Goal: Information Seeking & Learning: Learn about a topic

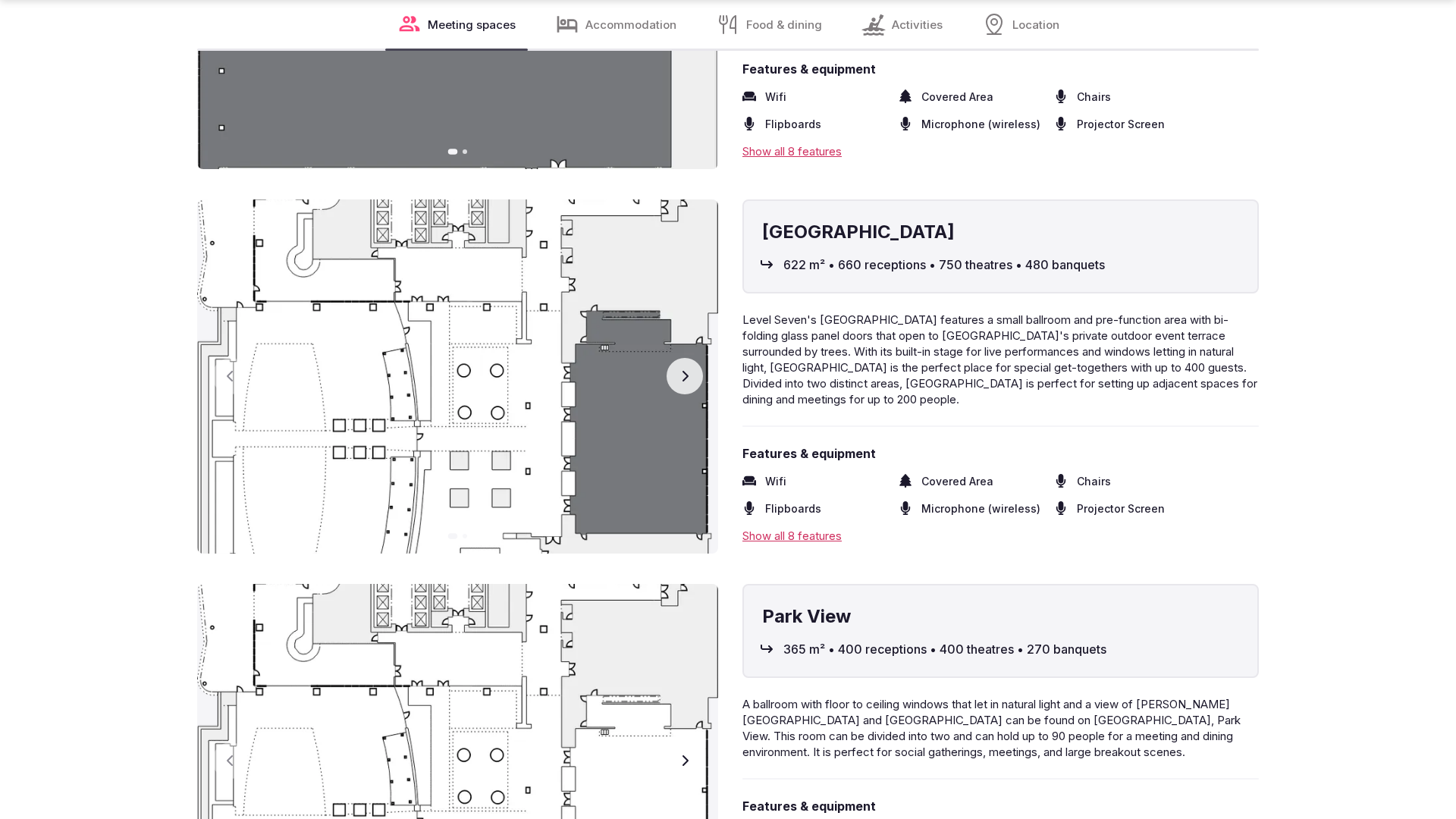
scroll to position [3054, 0]
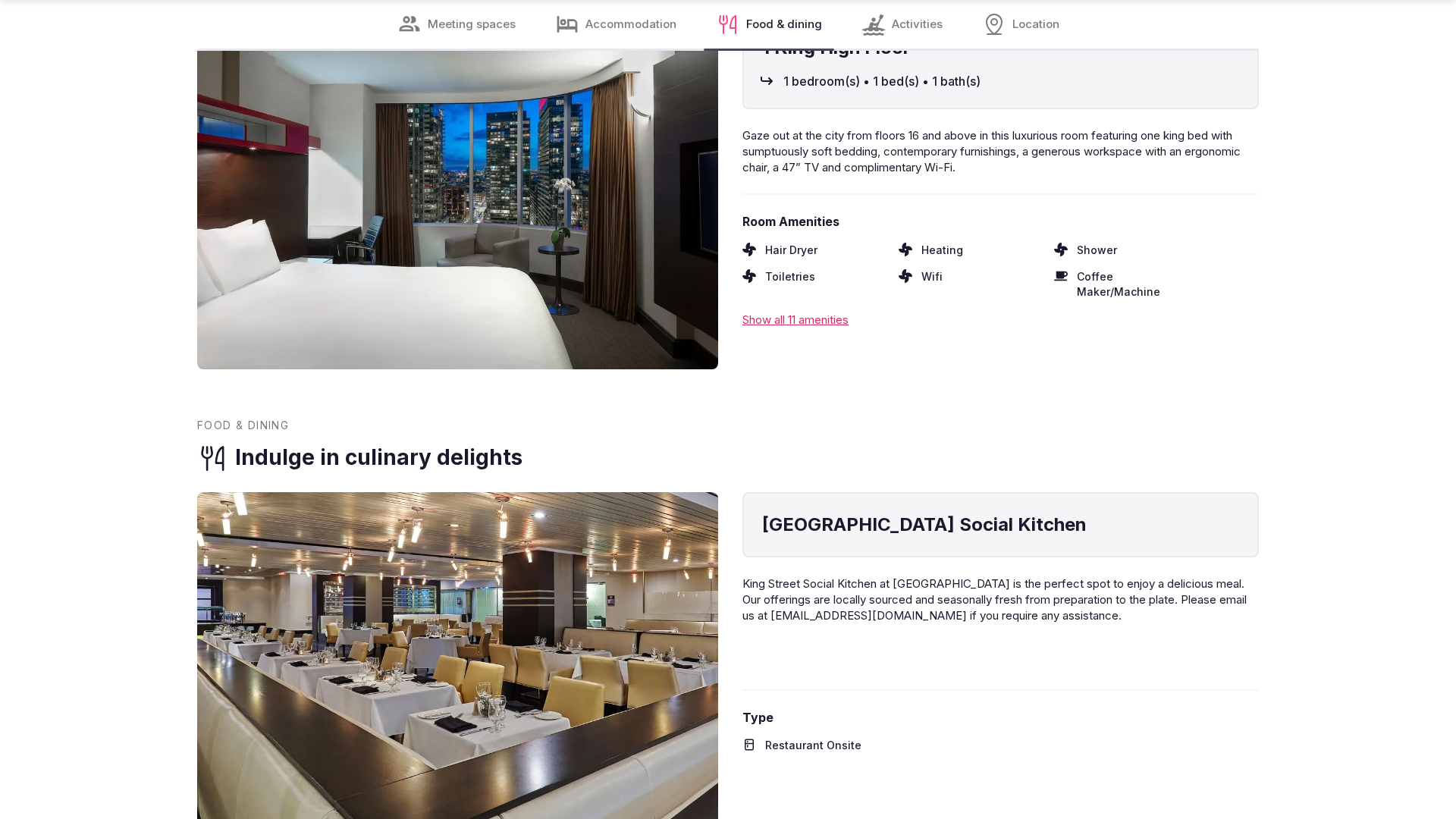
scroll to position [3054, 0]
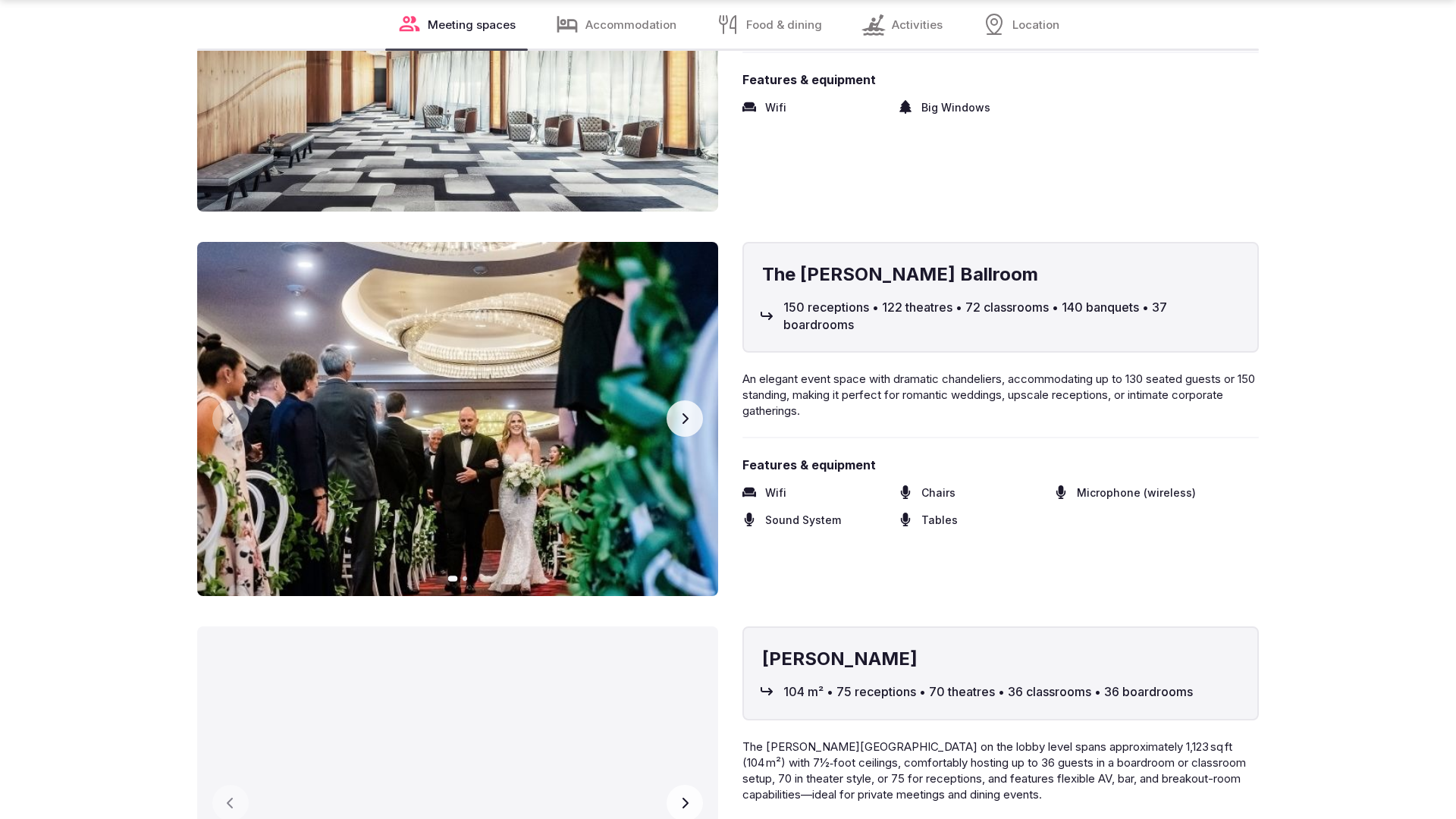
scroll to position [3054, 0]
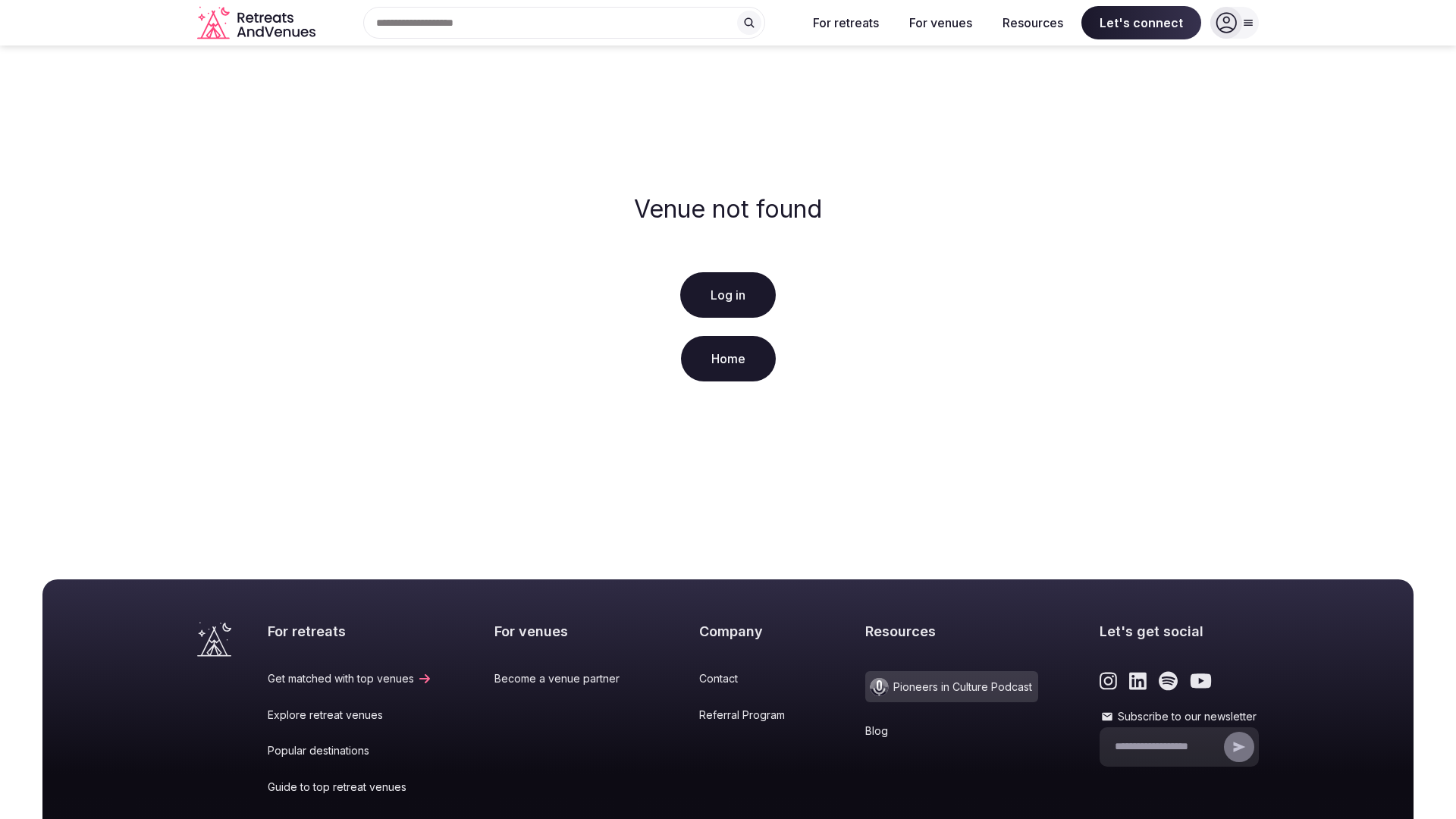
scroll to position [190, 0]
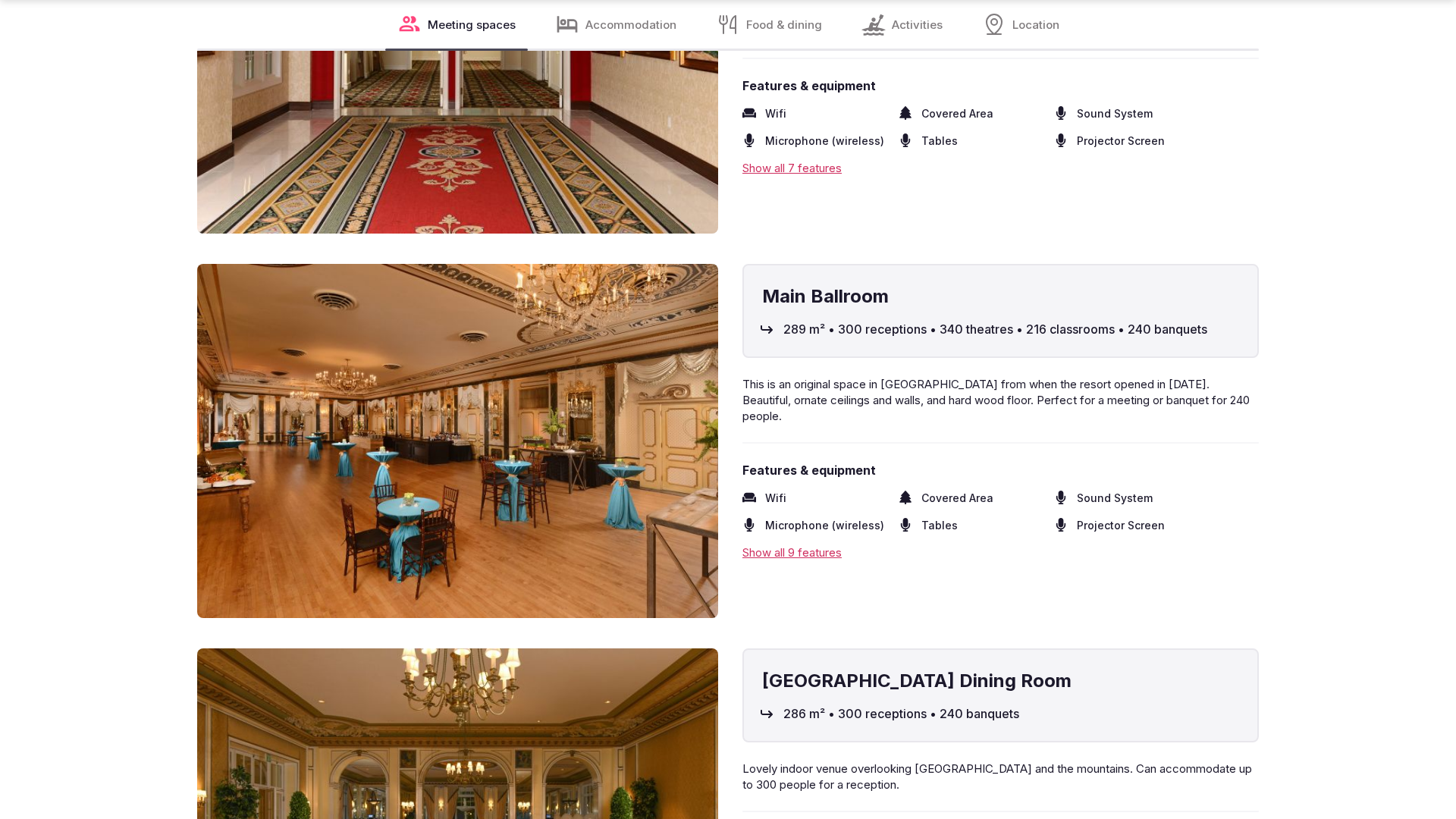
scroll to position [3054, 0]
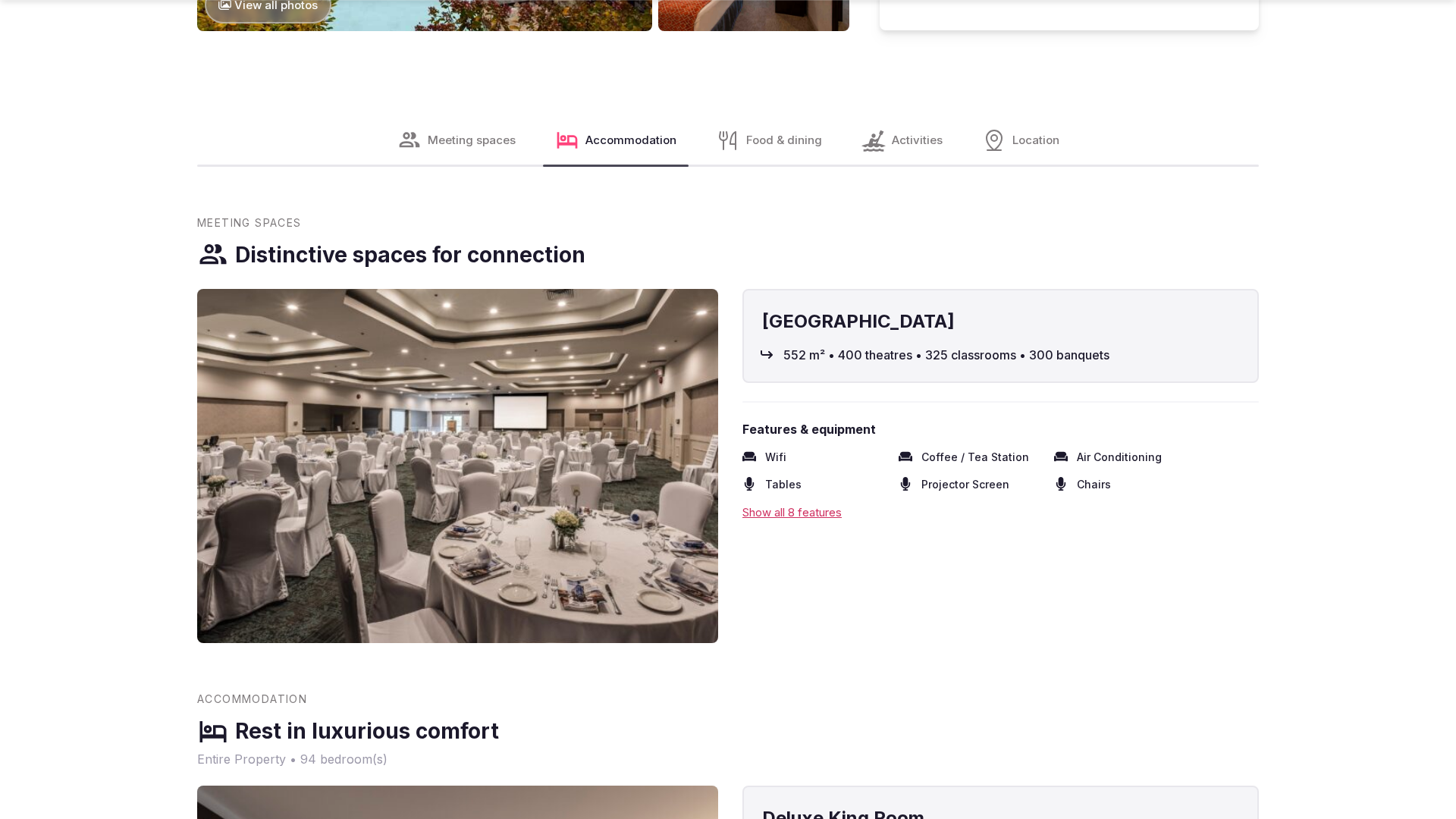
scroll to position [2316, 0]
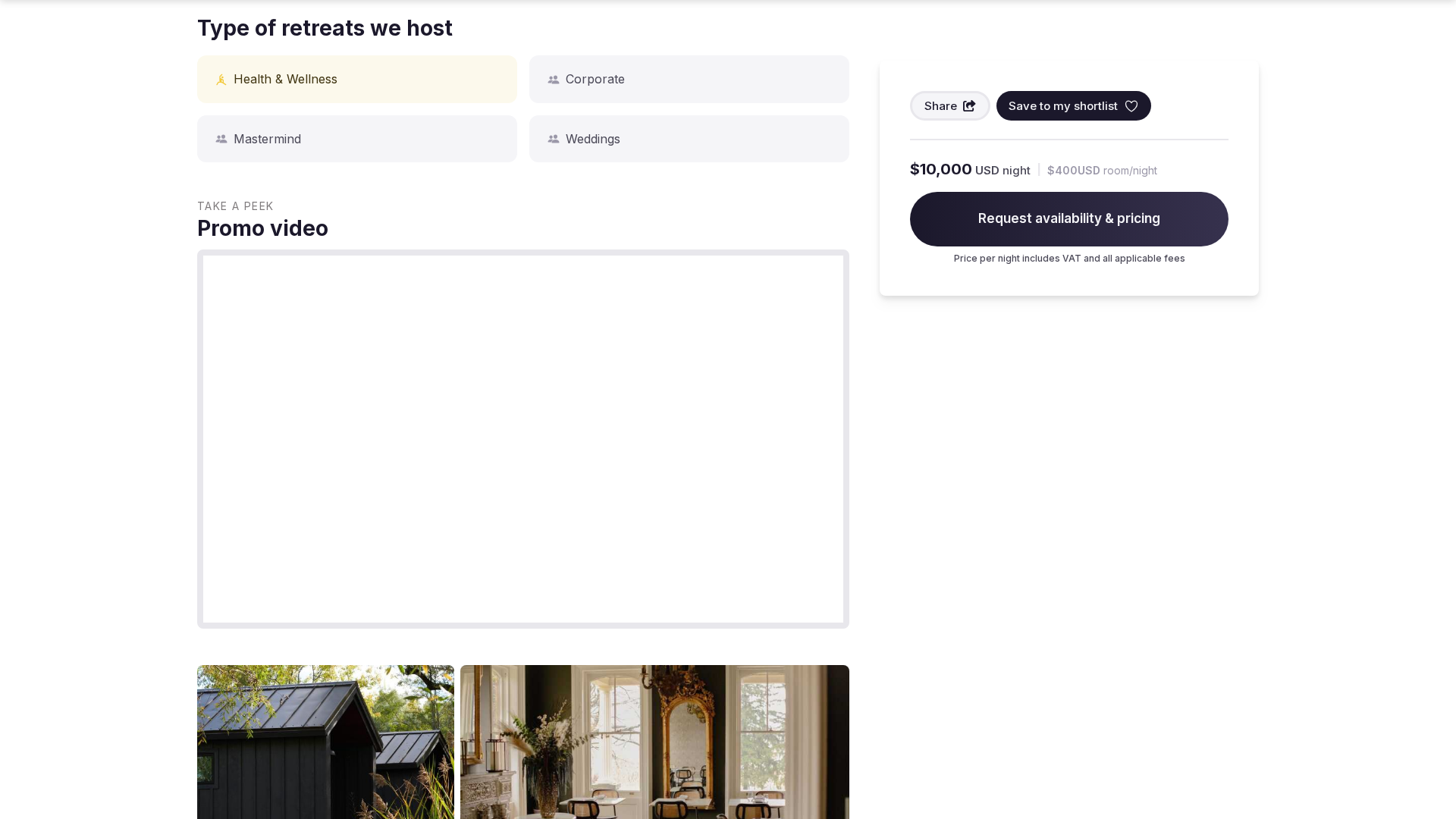
scroll to position [1529, 0]
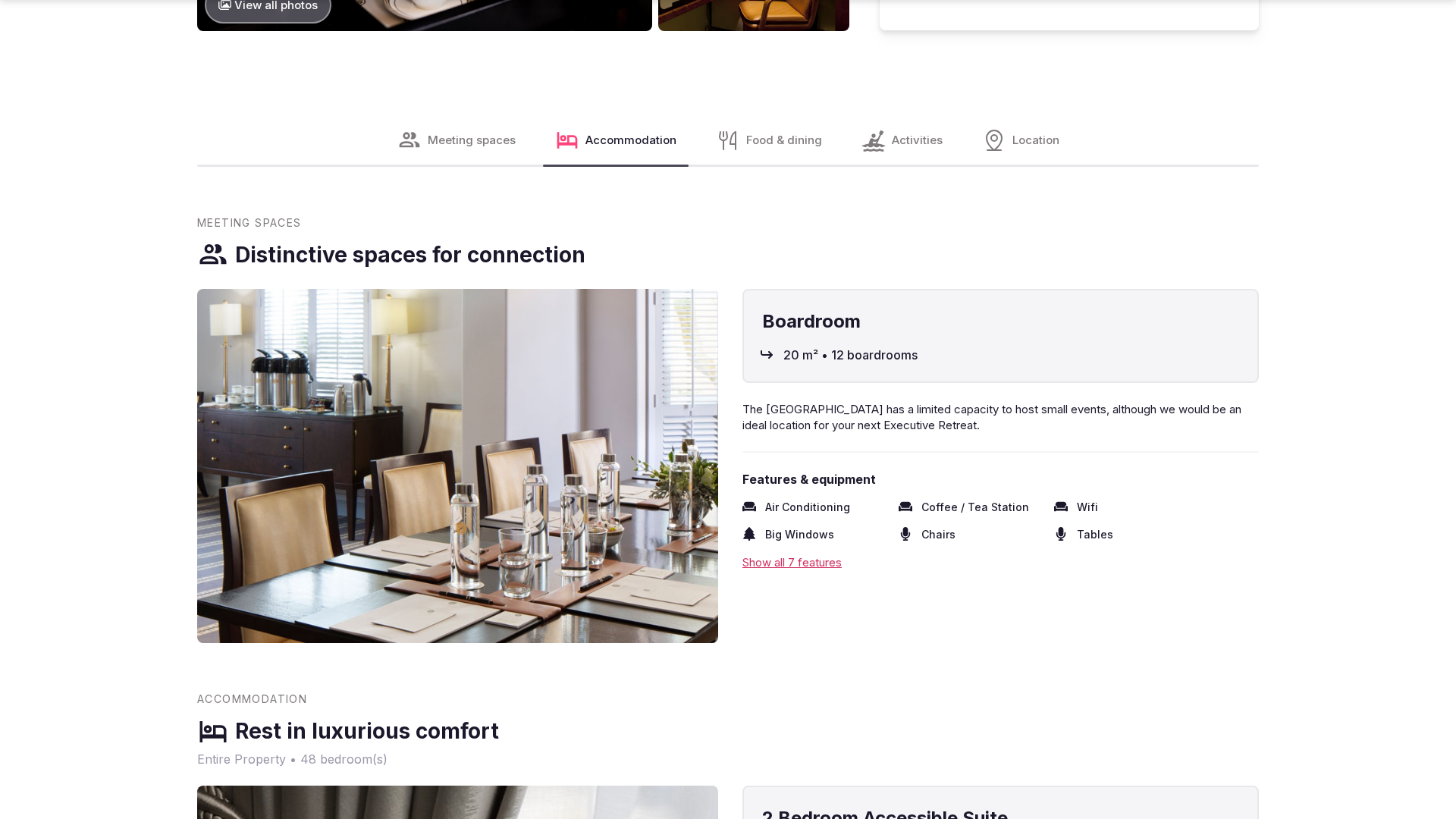
scroll to position [2316, 0]
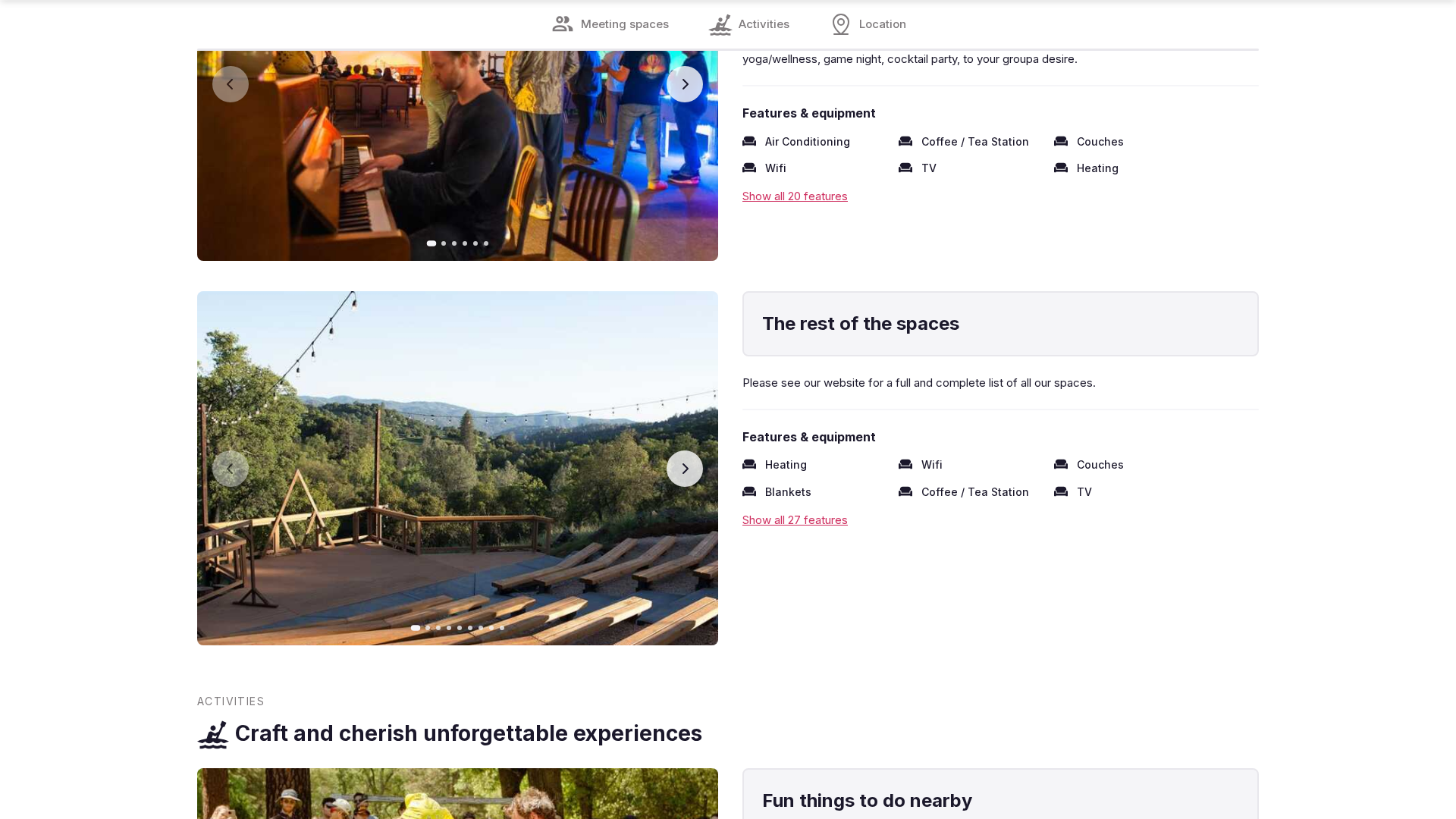
scroll to position [3050, 0]
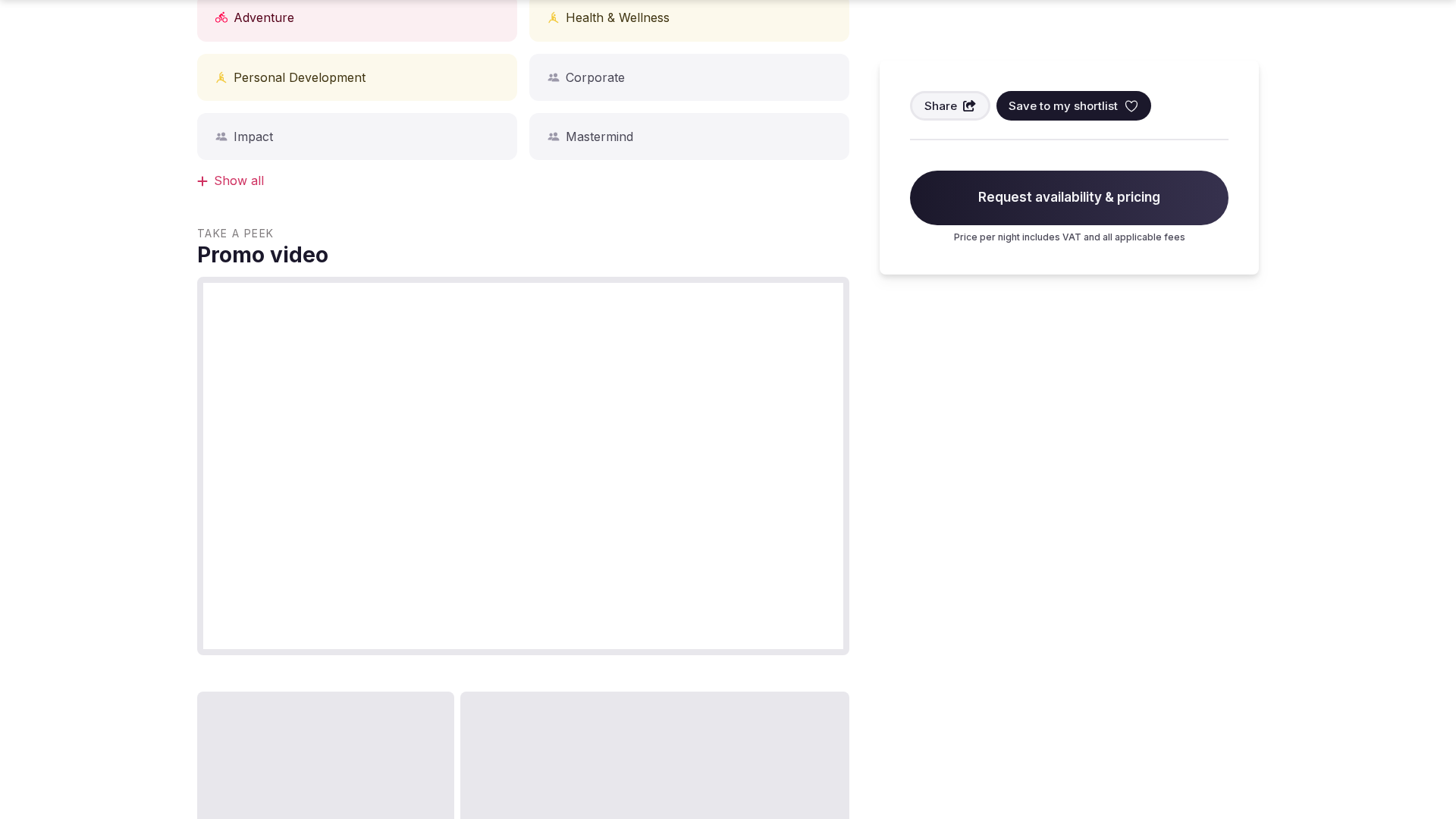
scroll to position [1529, 0]
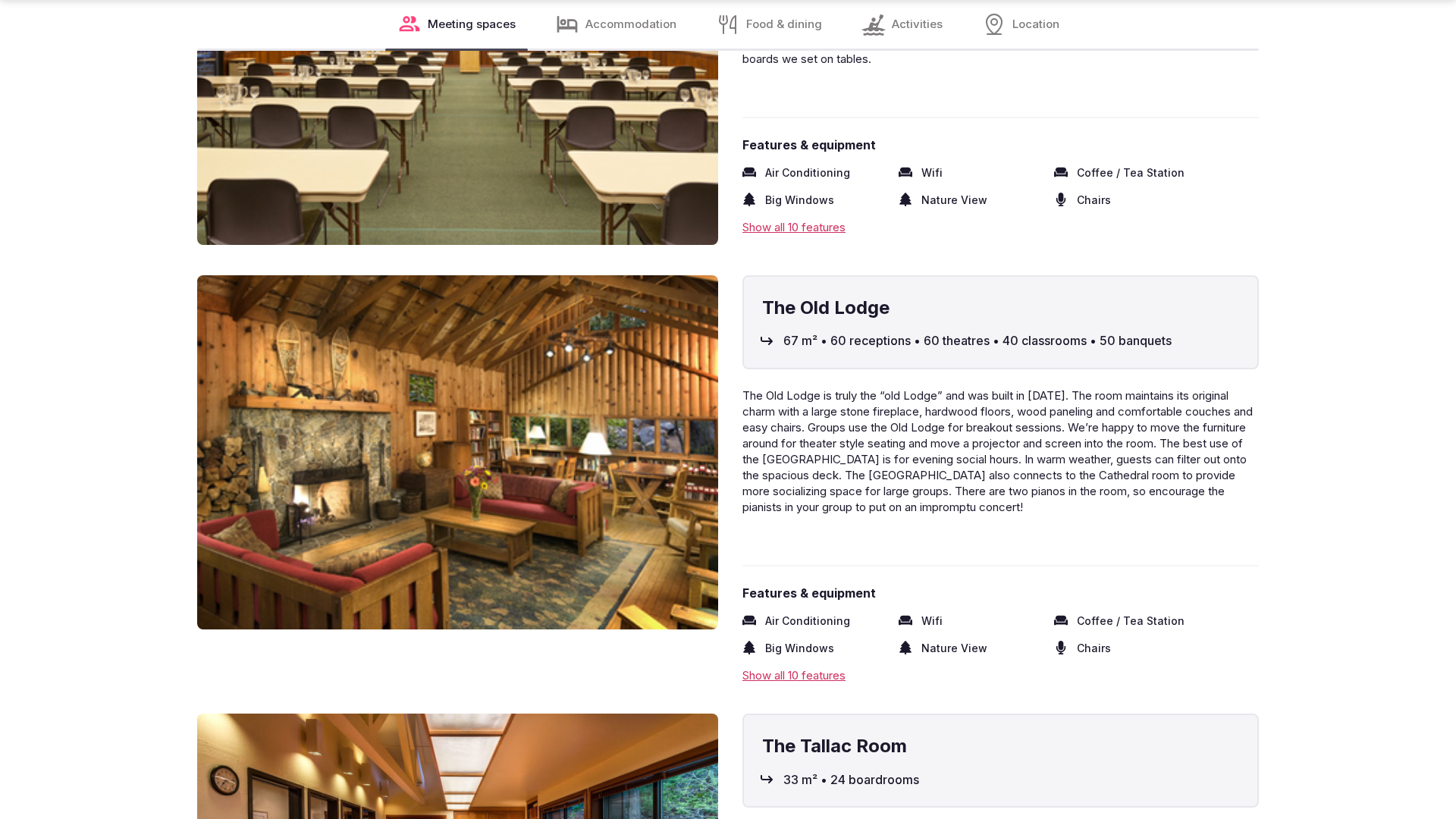
scroll to position [3054, 0]
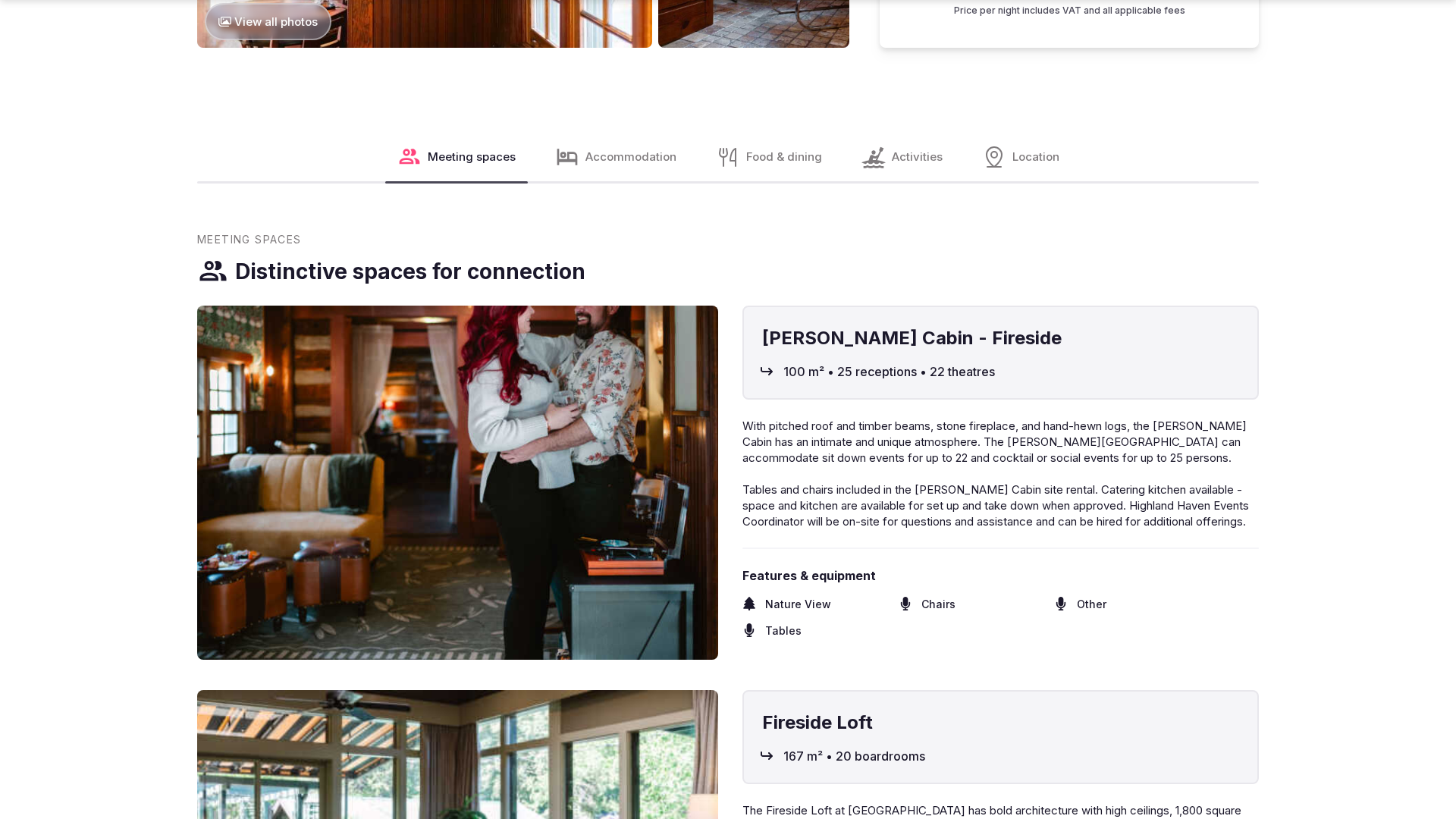
scroll to position [2316, 0]
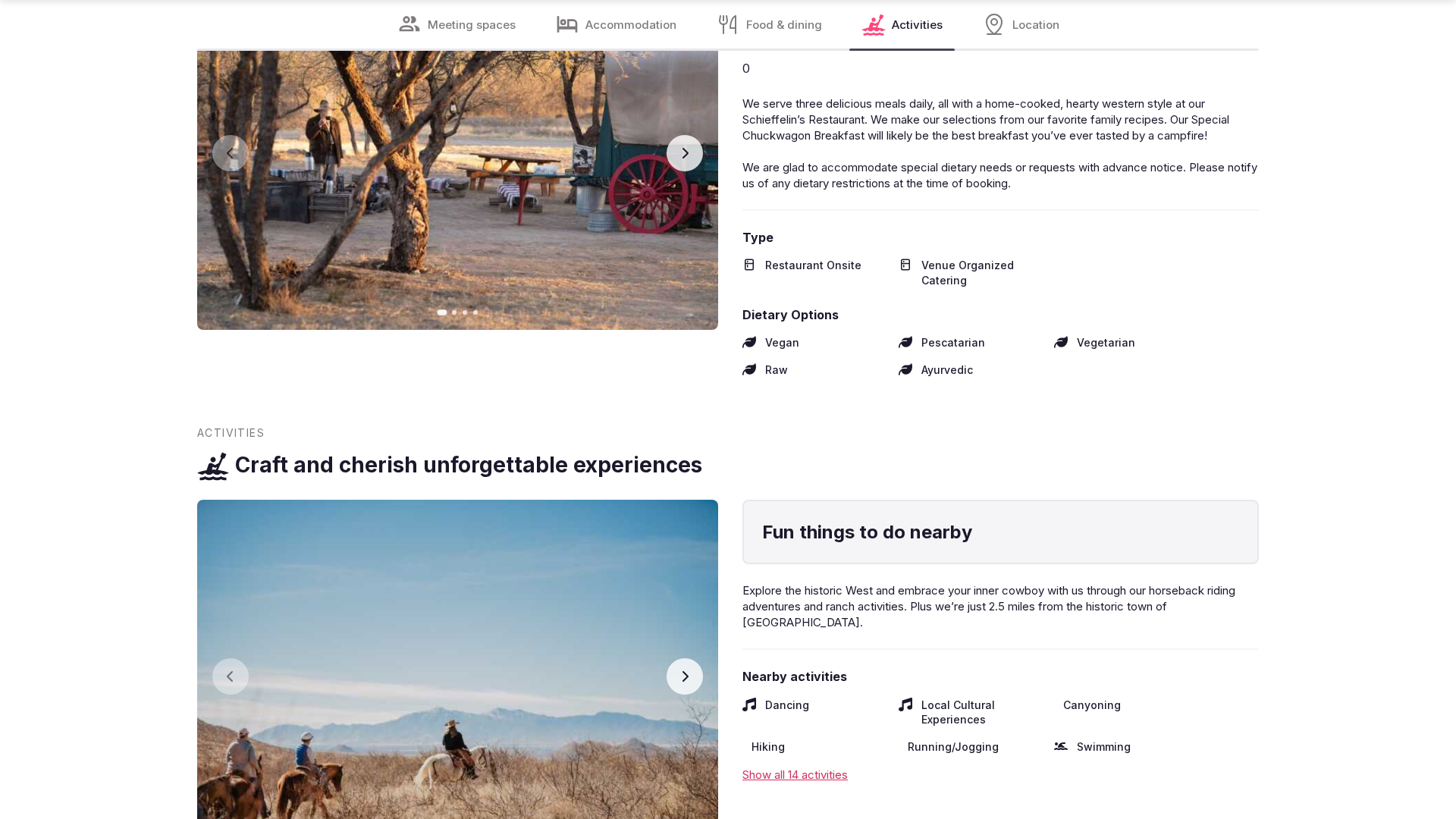
scroll to position [3003, 0]
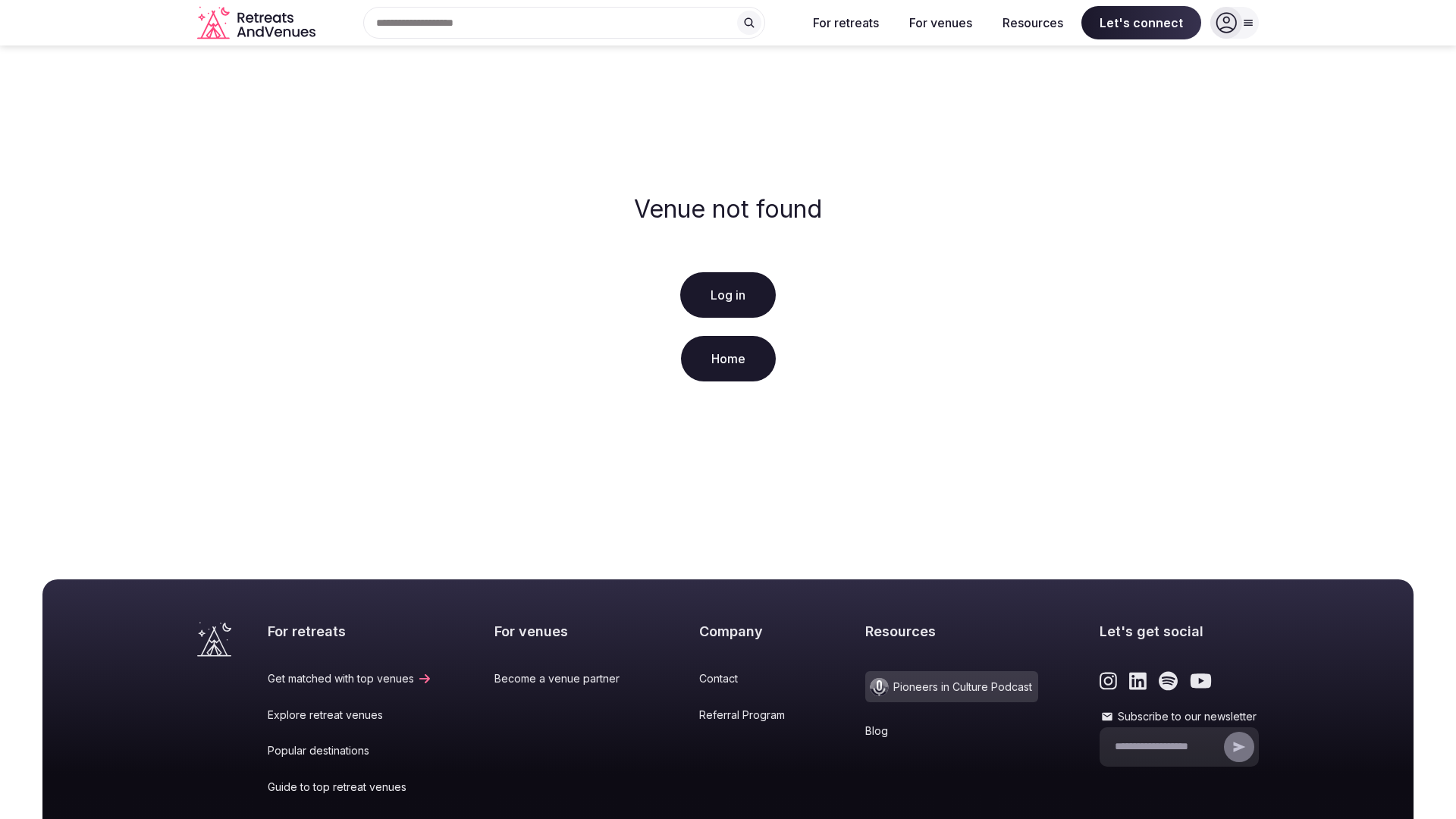
scroll to position [190, 0]
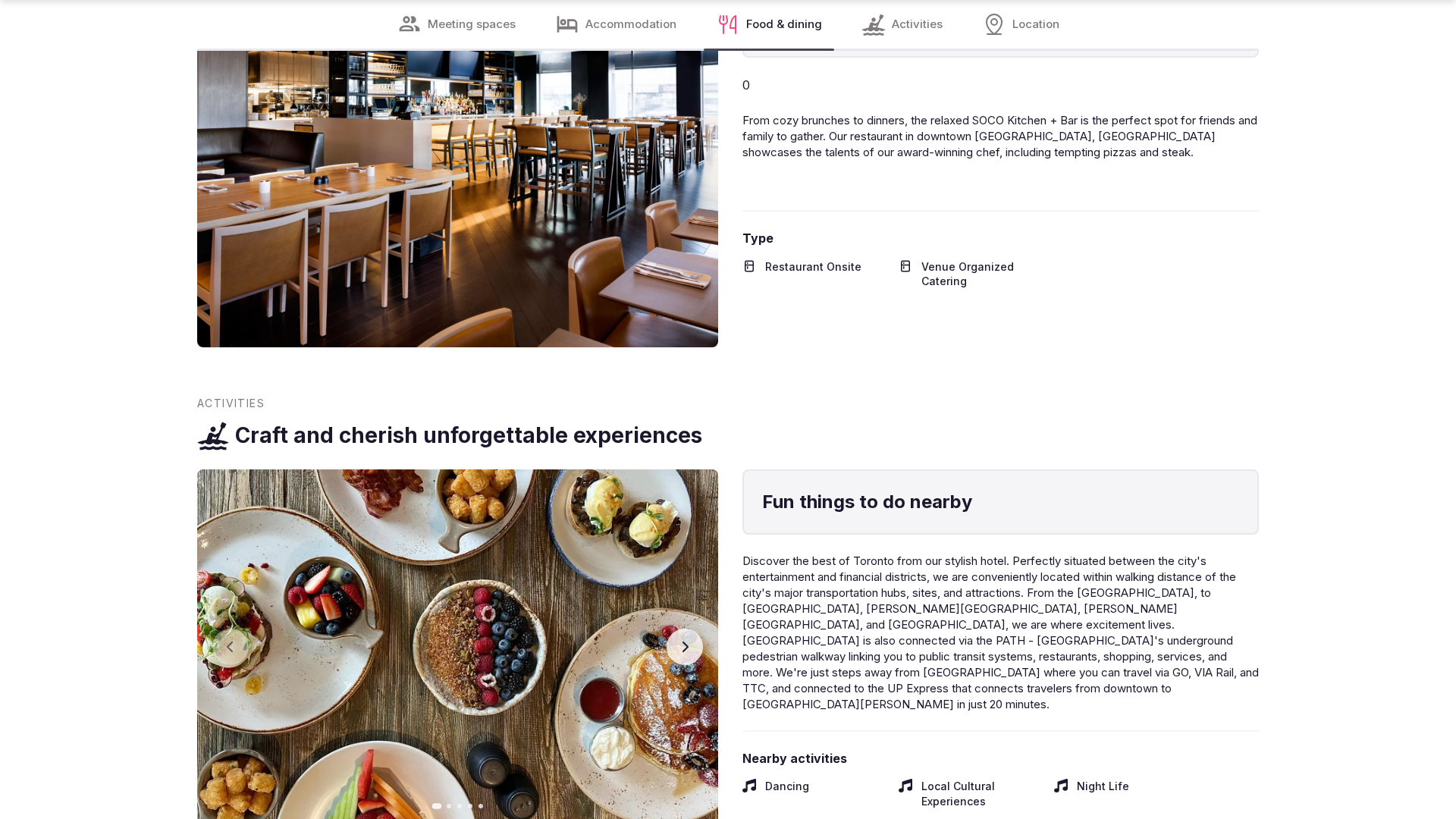
scroll to position [3003, 0]
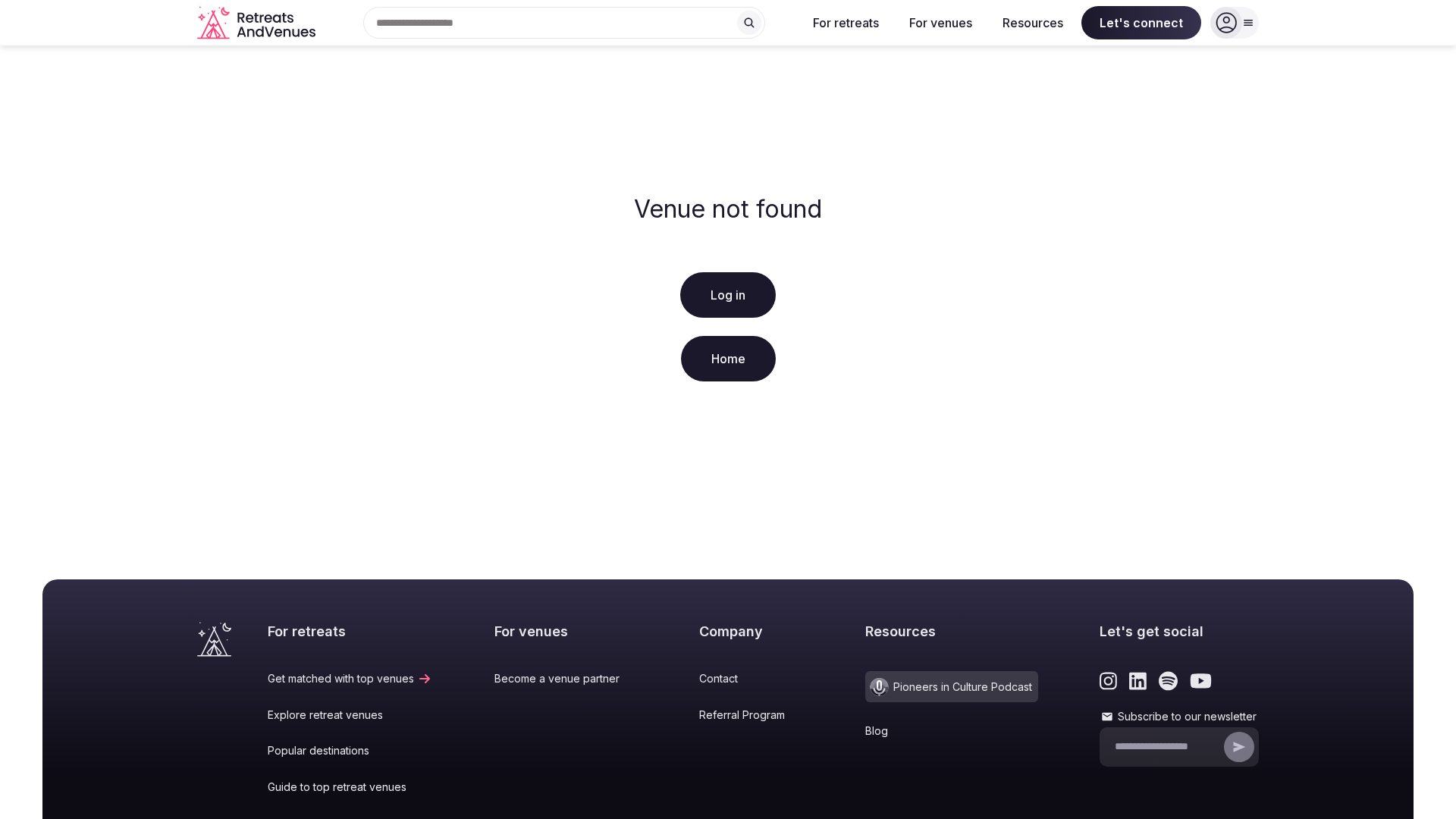
scroll to position [190, 0]
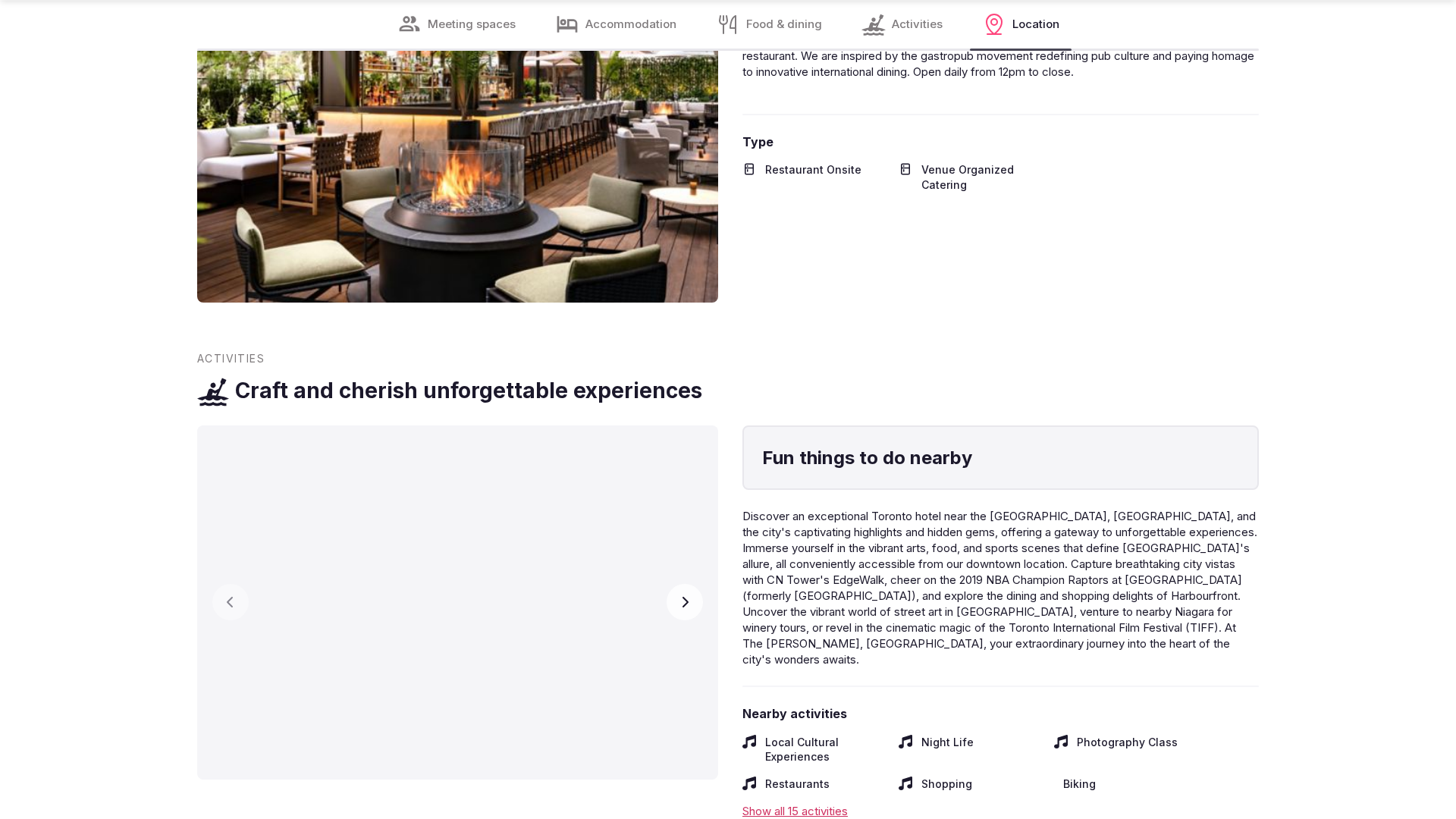
scroll to position [3003, 0]
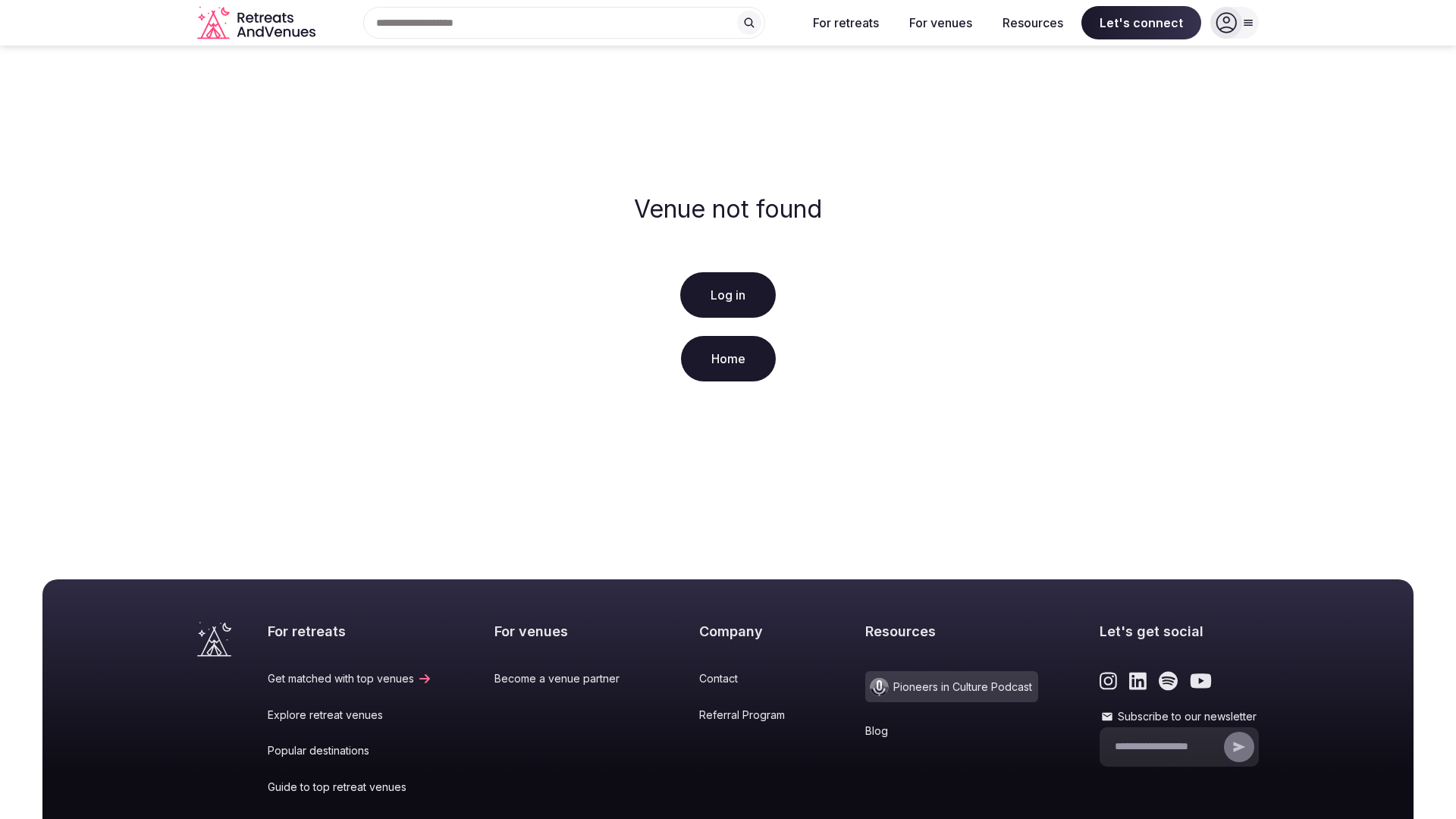
scroll to position [190, 0]
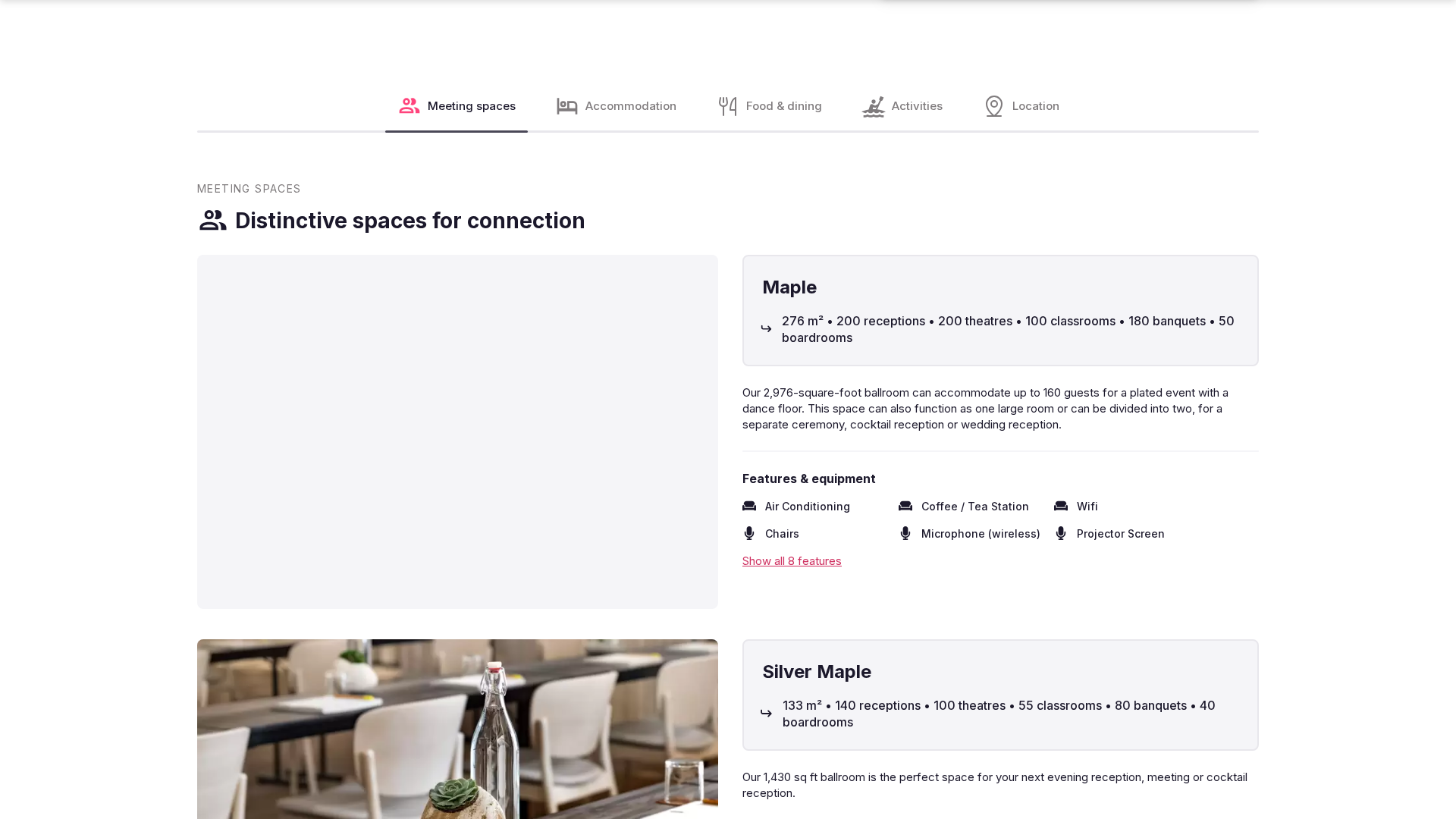
scroll to position [3054, 0]
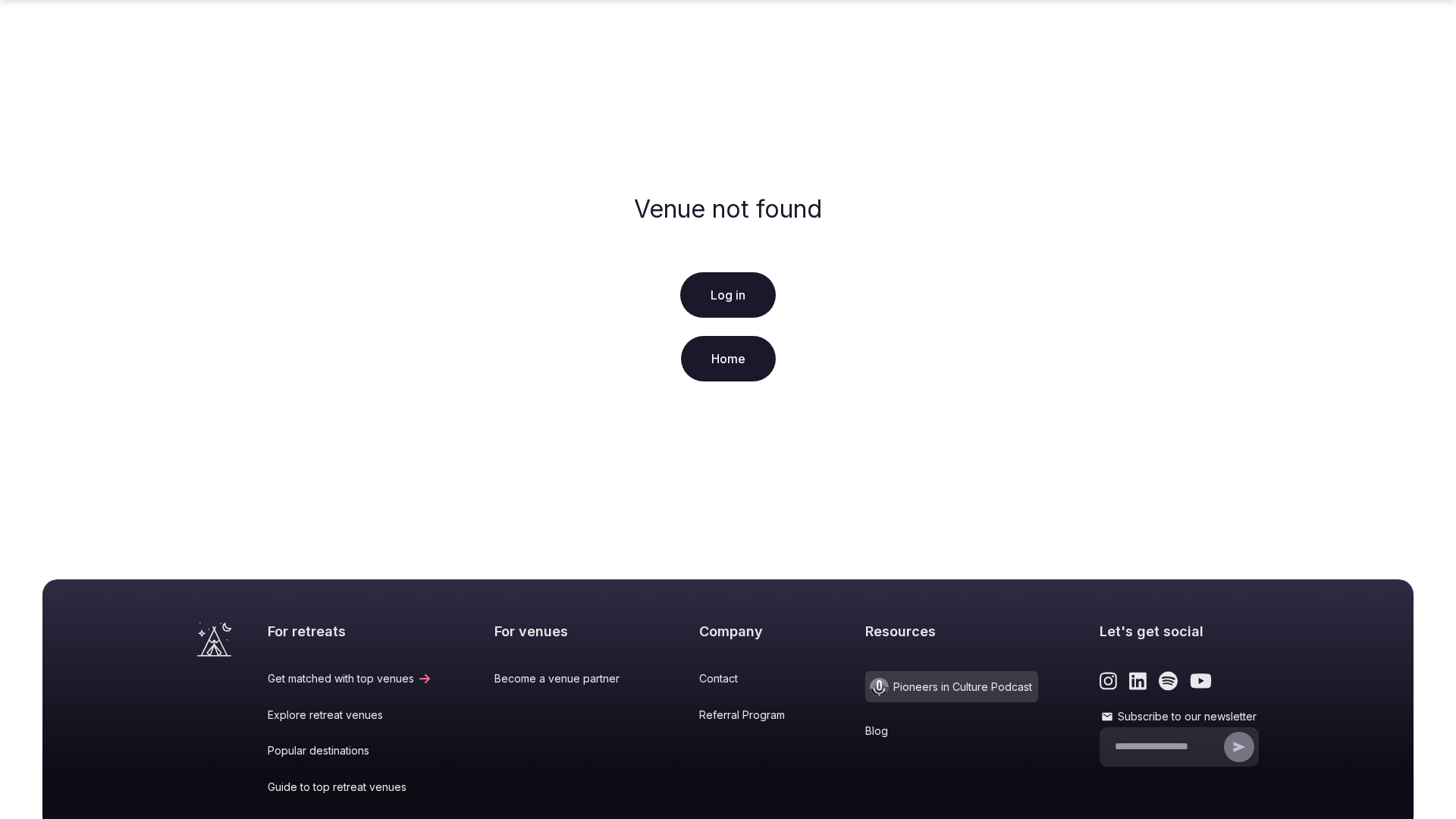
scroll to position [190, 0]
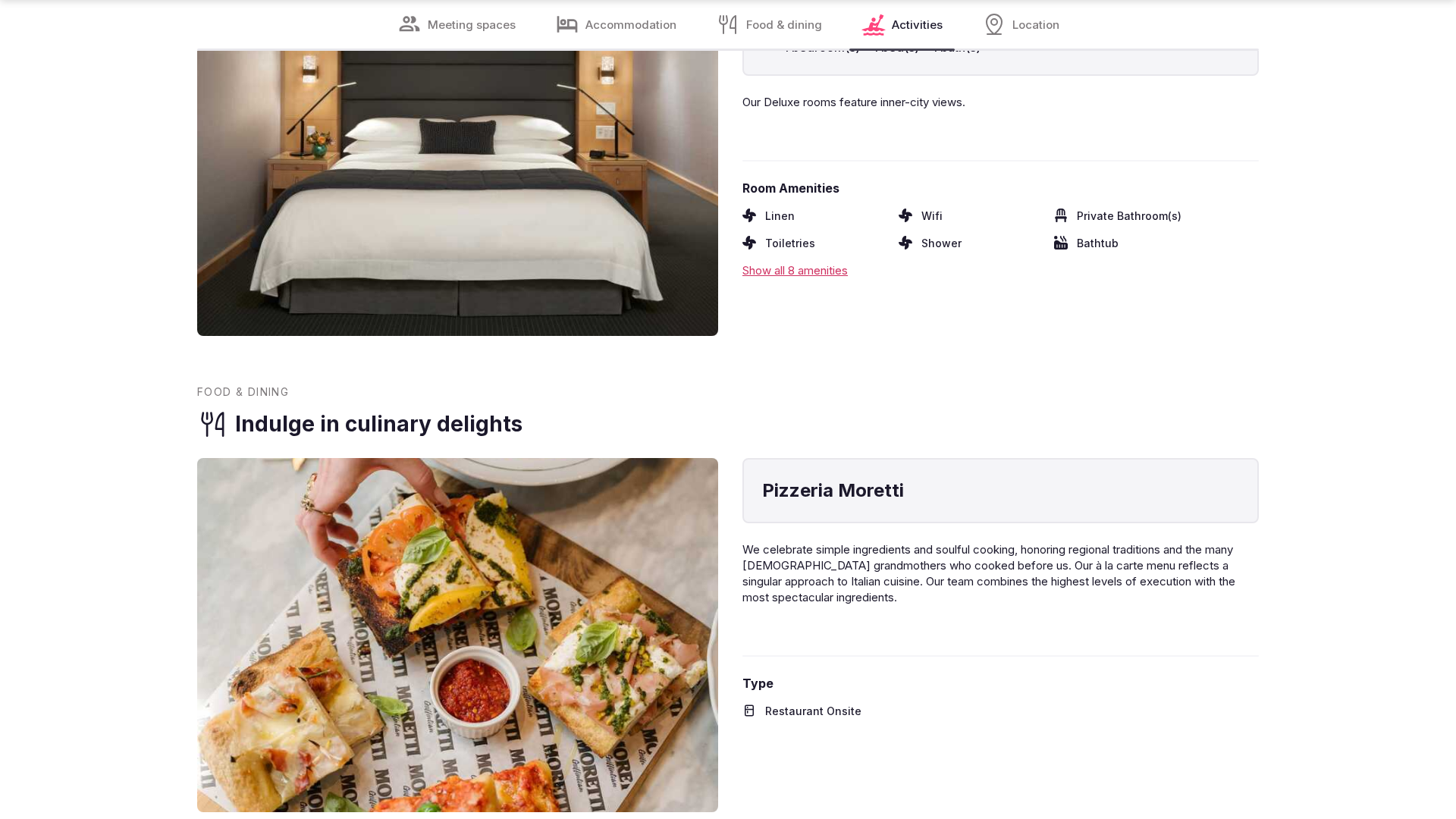
scroll to position [3054, 0]
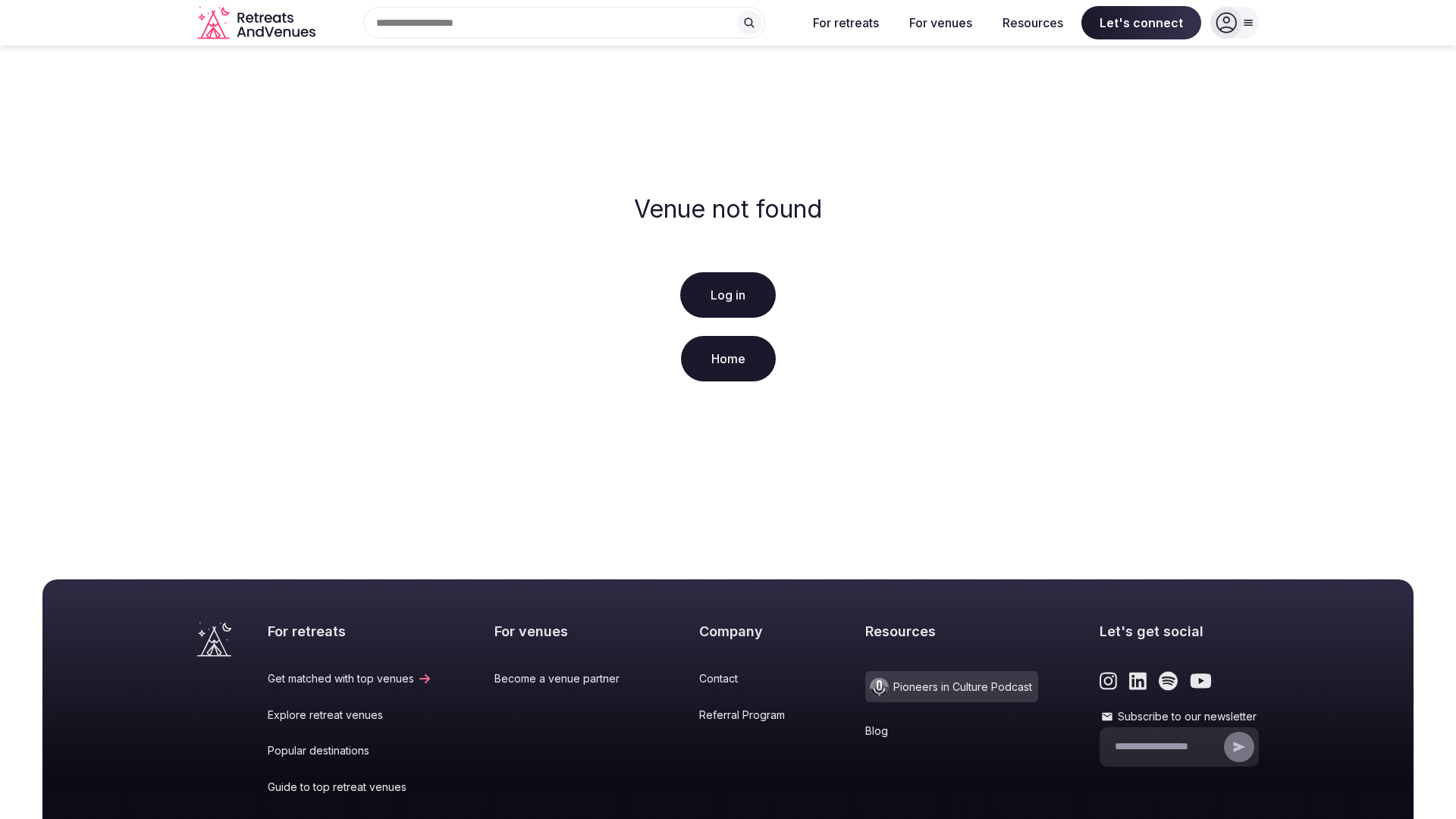
scroll to position [190, 0]
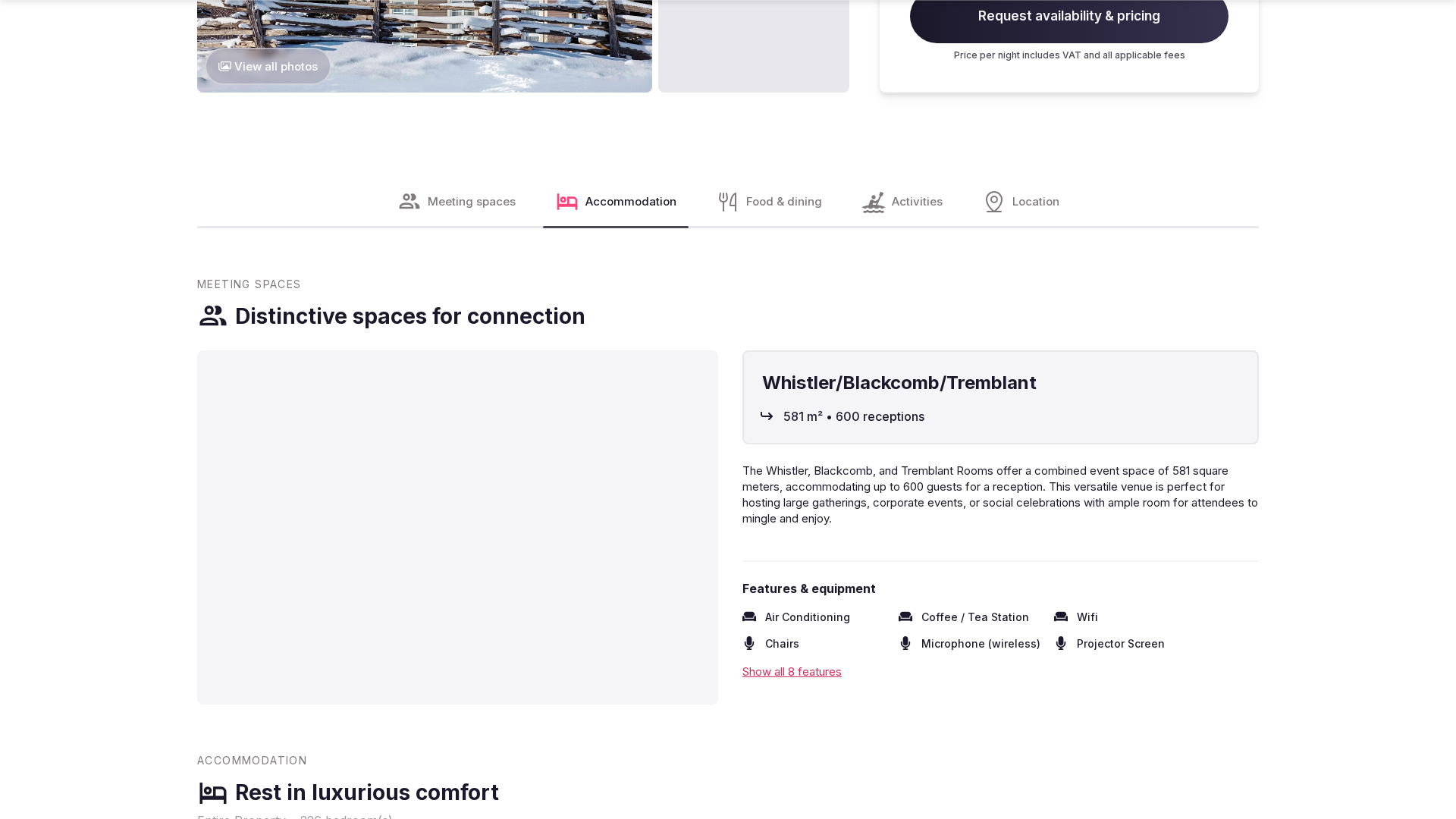
scroll to position [2316, 0]
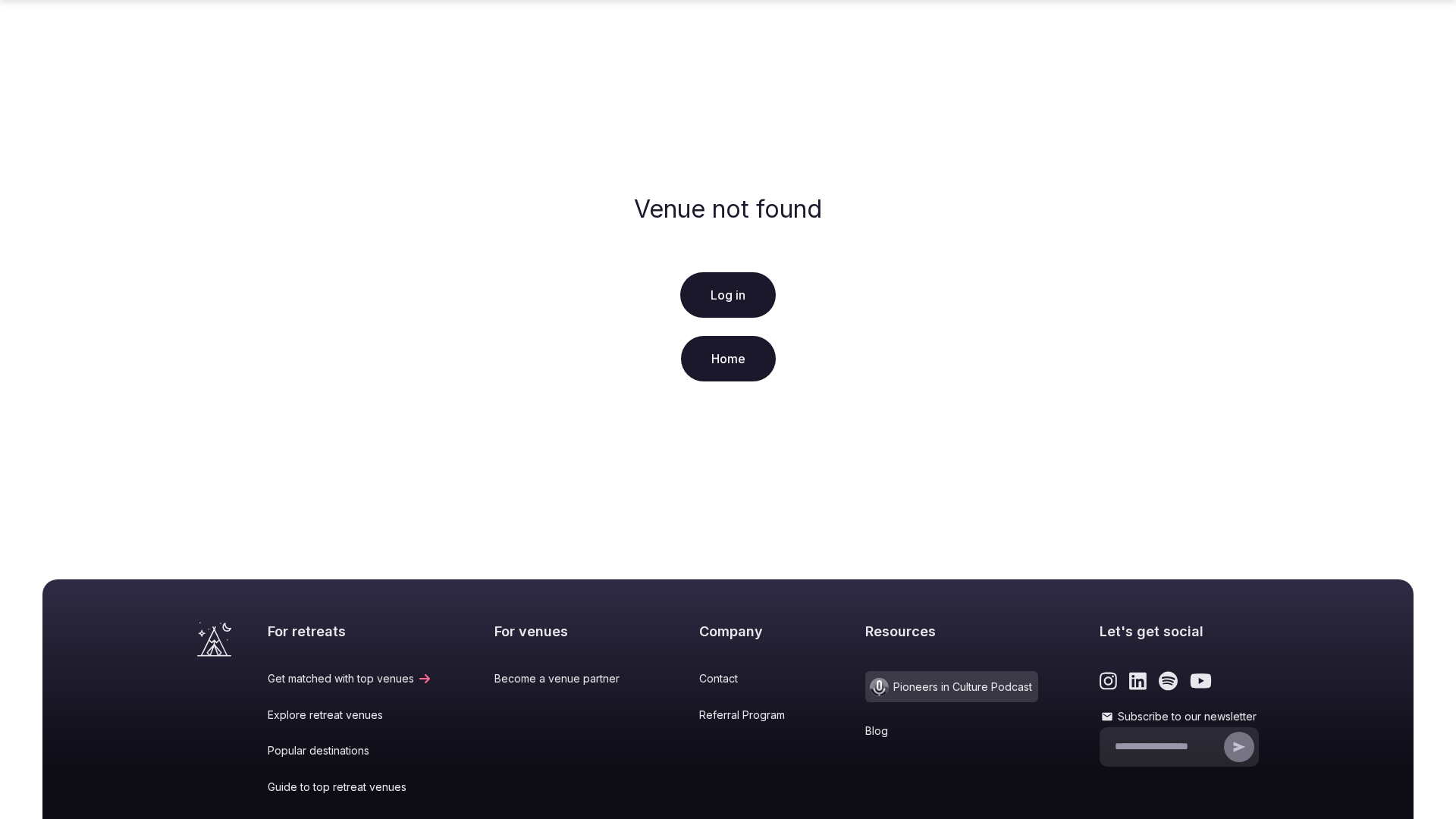
scroll to position [190, 0]
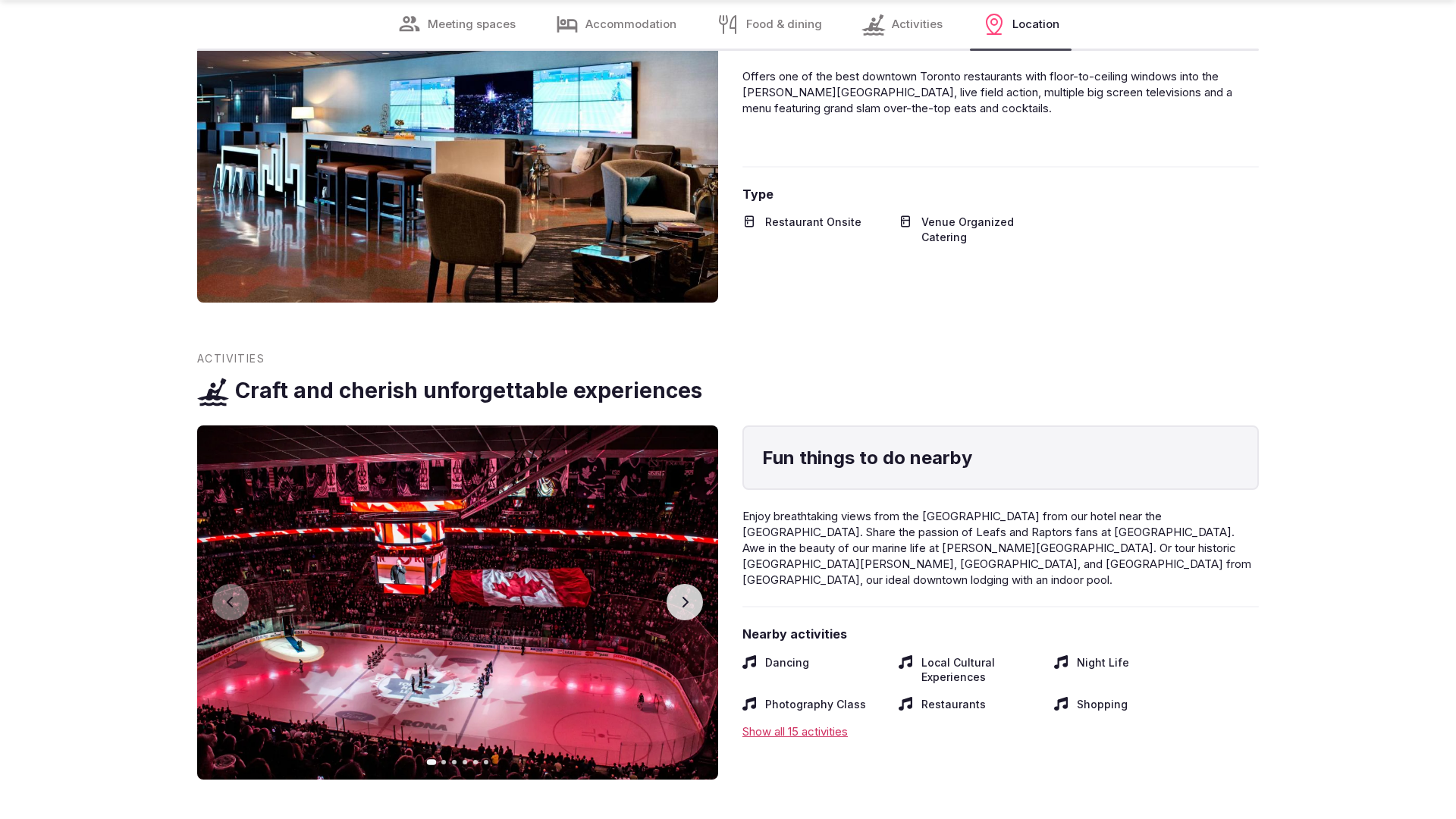
scroll to position [3003, 0]
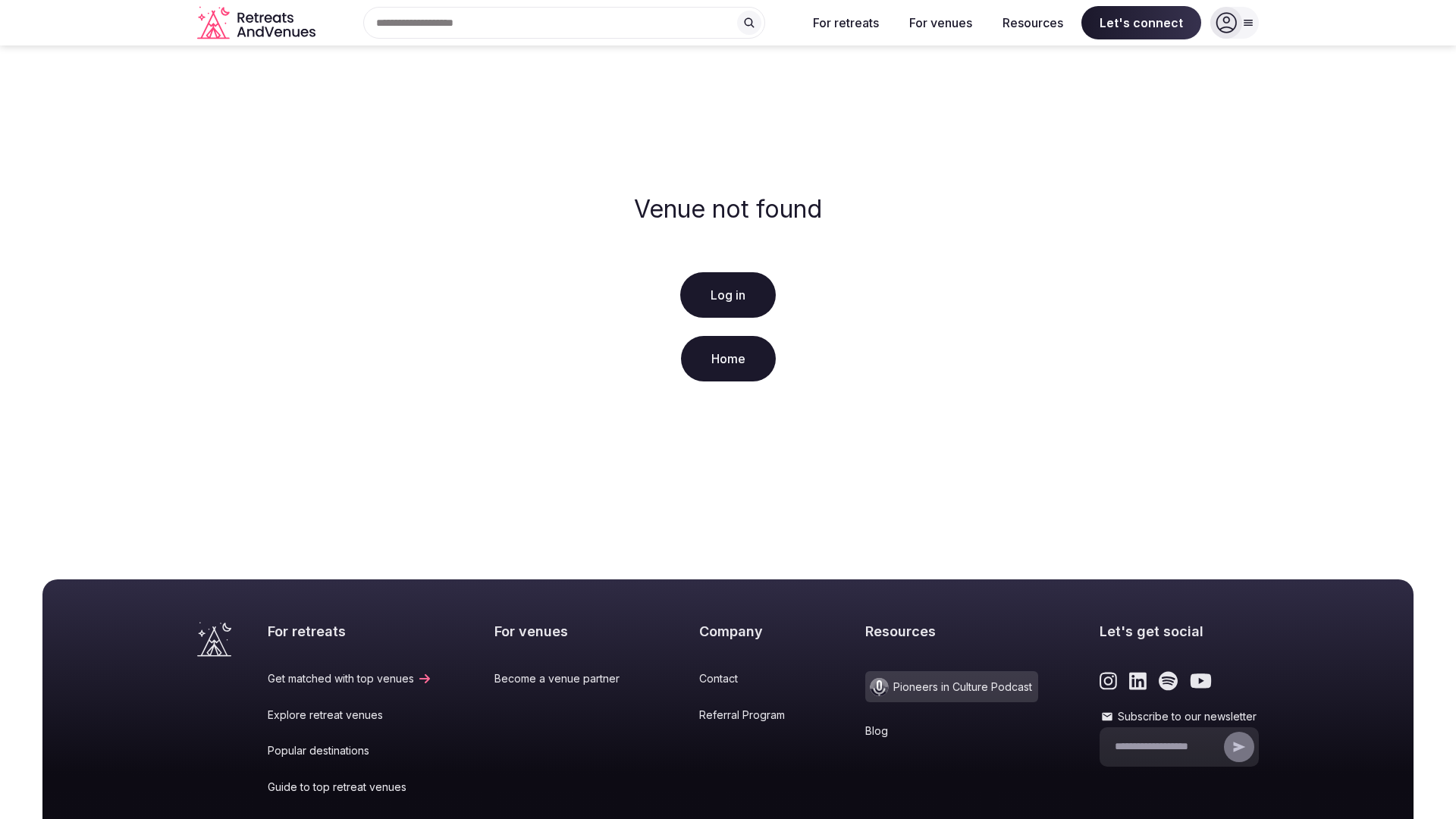
scroll to position [190, 0]
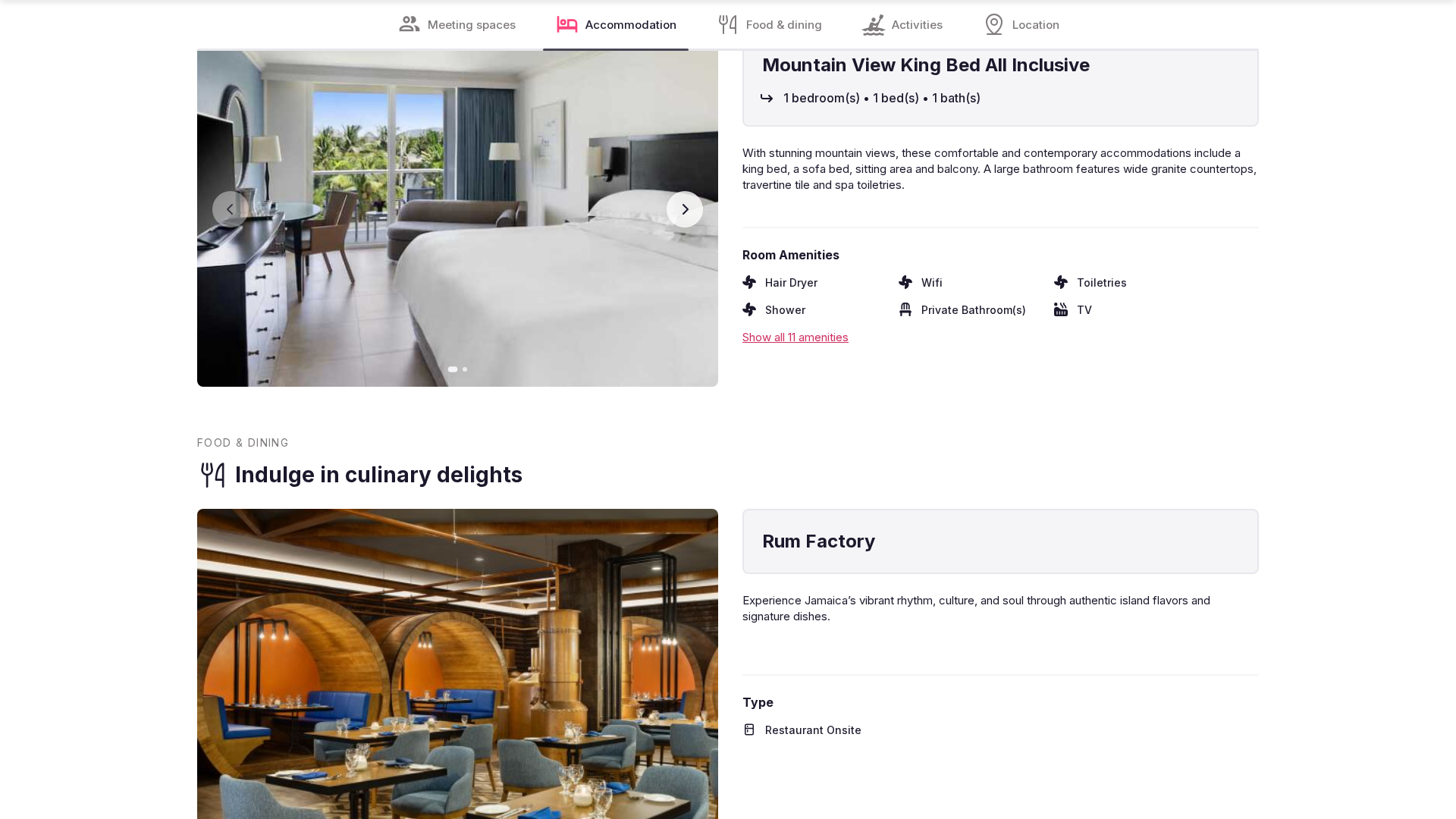
scroll to position [3054, 0]
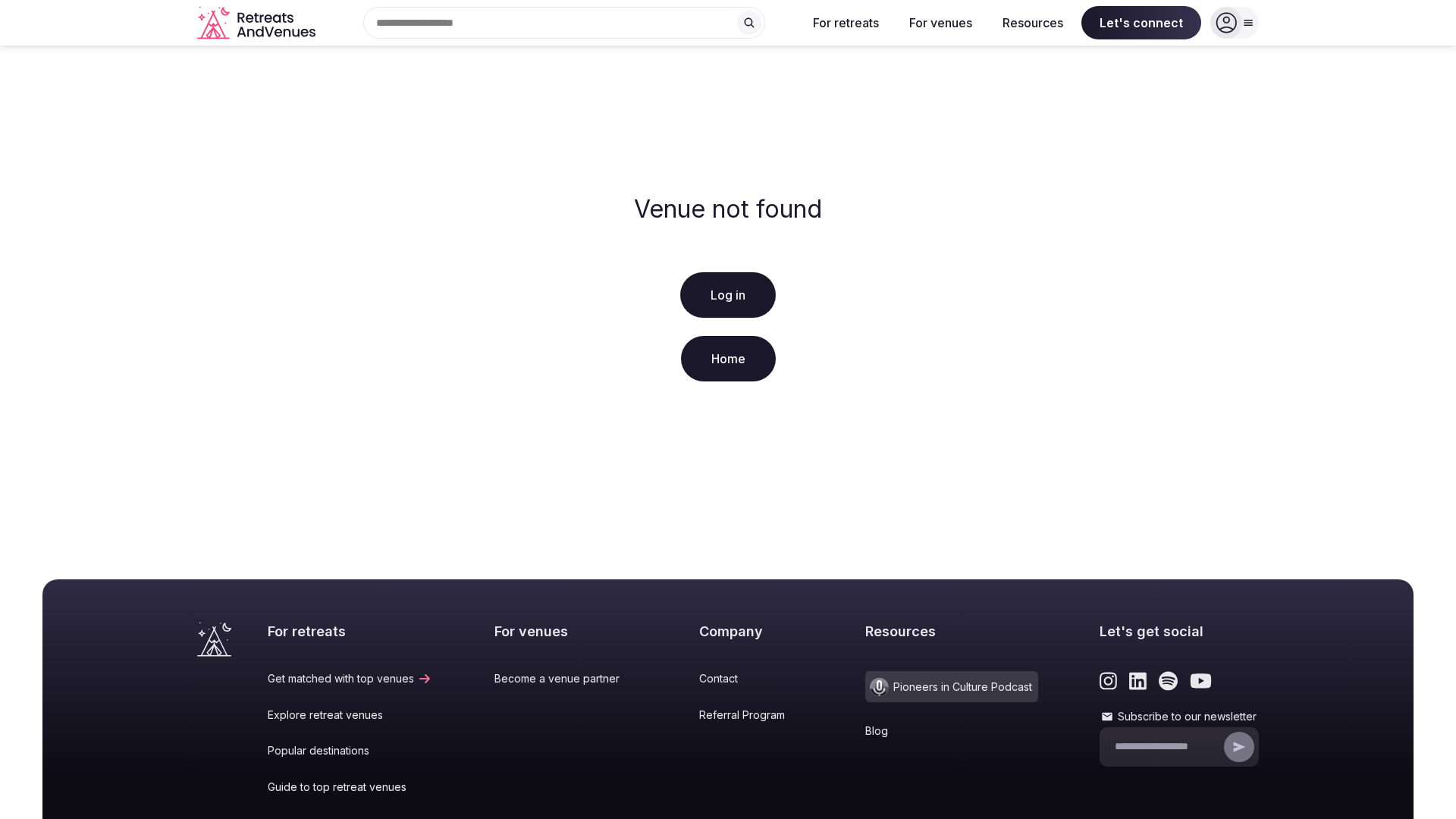
scroll to position [190, 0]
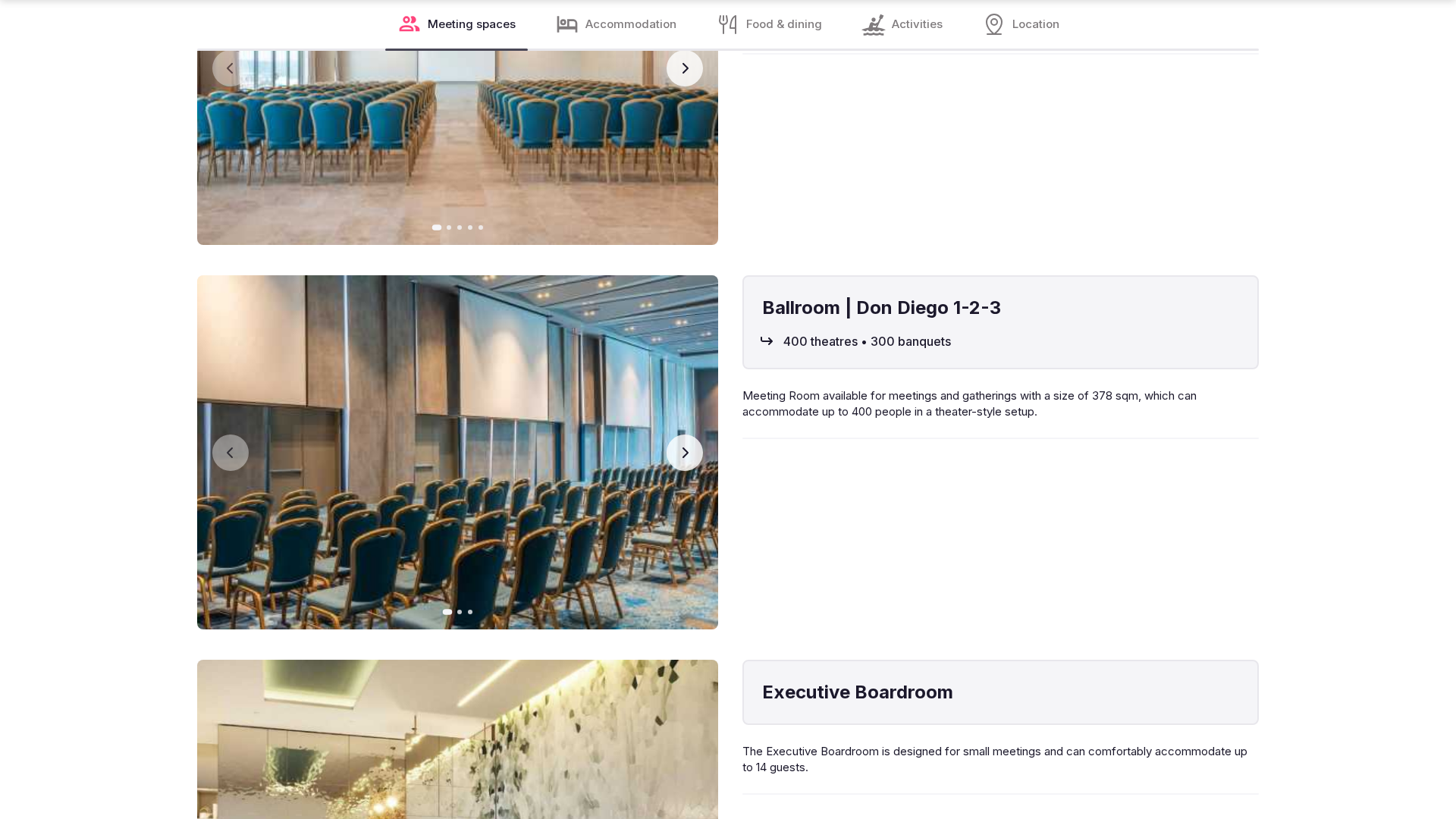
scroll to position [3054, 0]
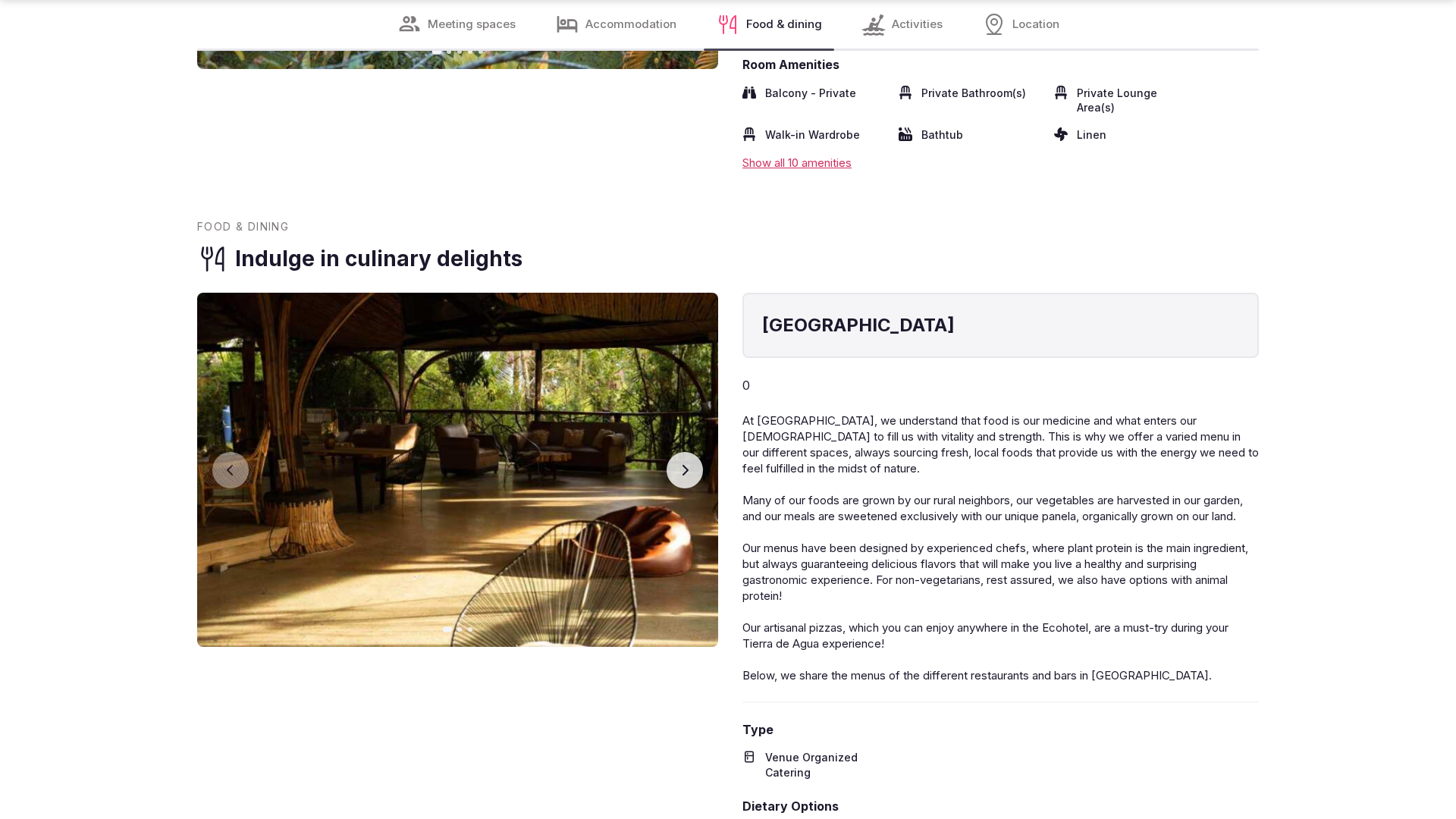
scroll to position [3003, 0]
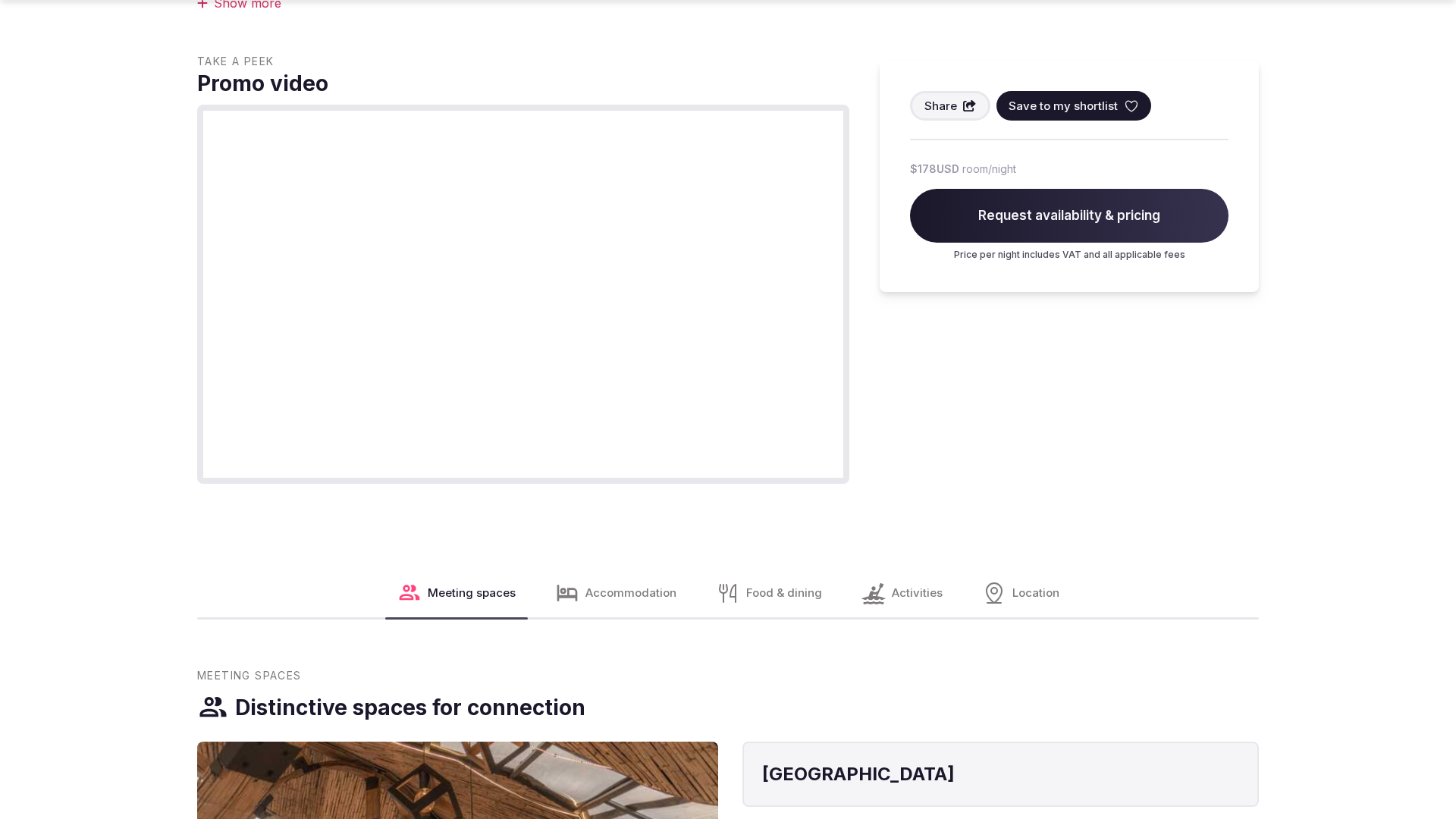
scroll to position [1484, 0]
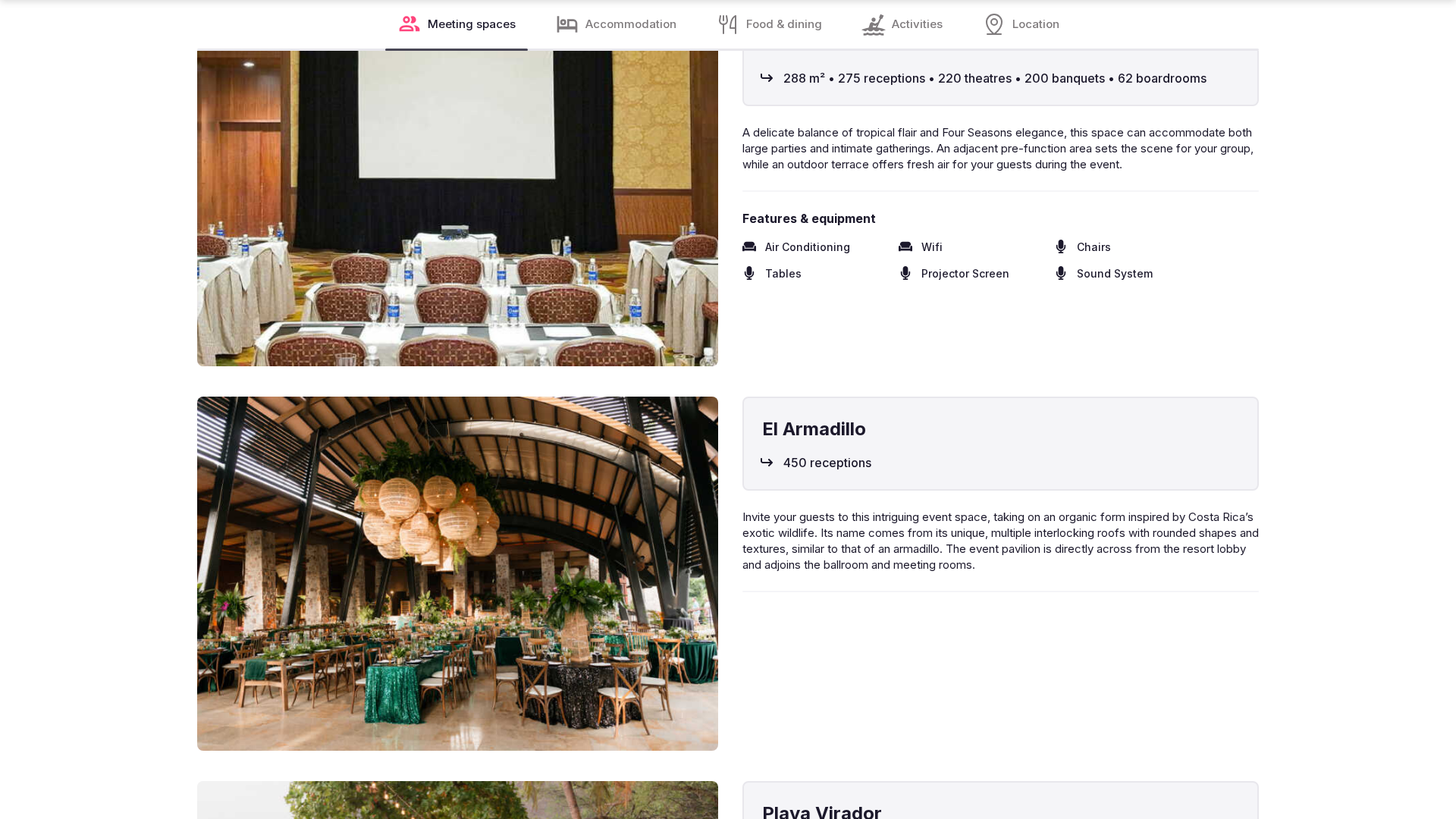
scroll to position [3054, 0]
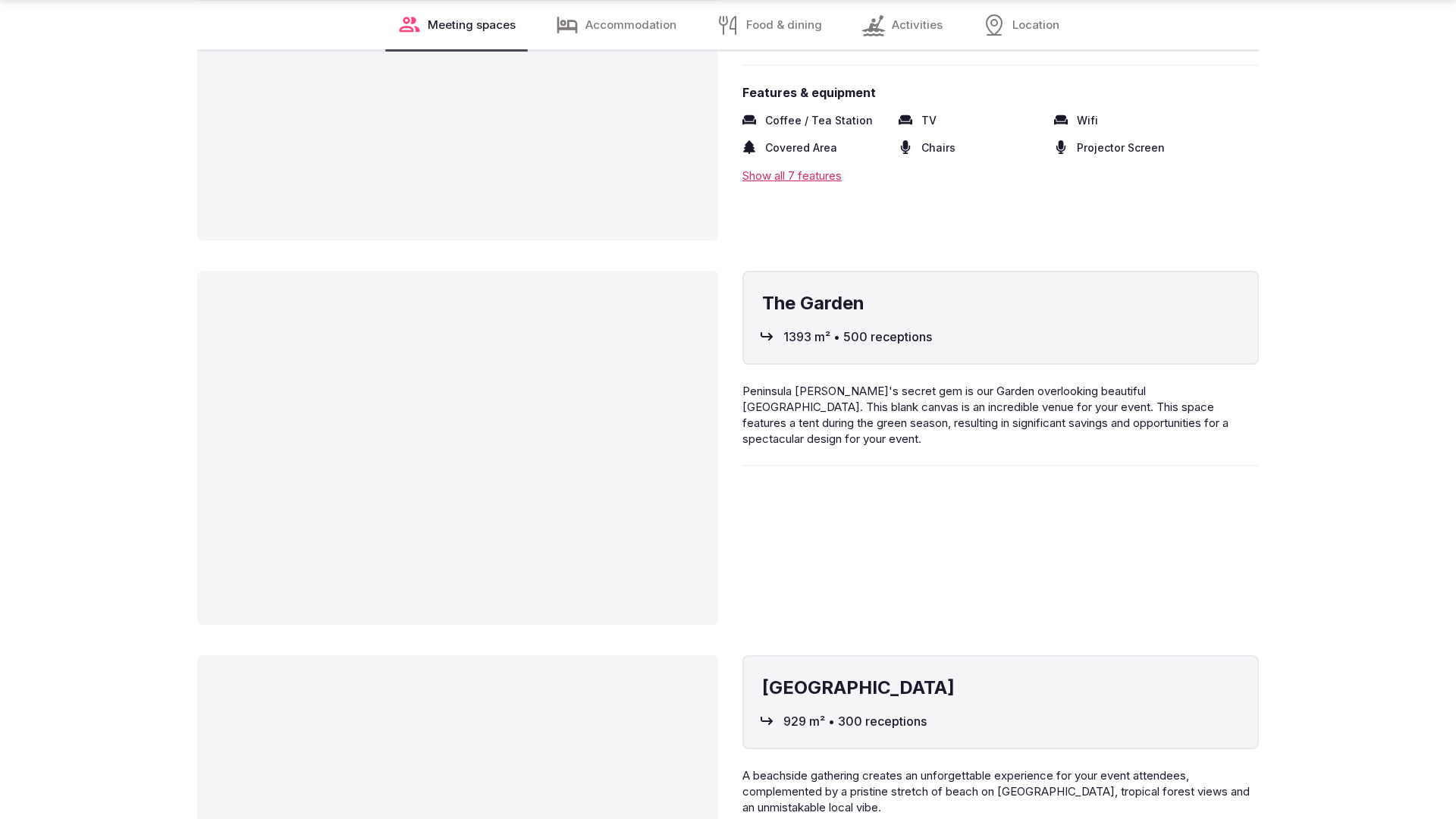
scroll to position [3054, 0]
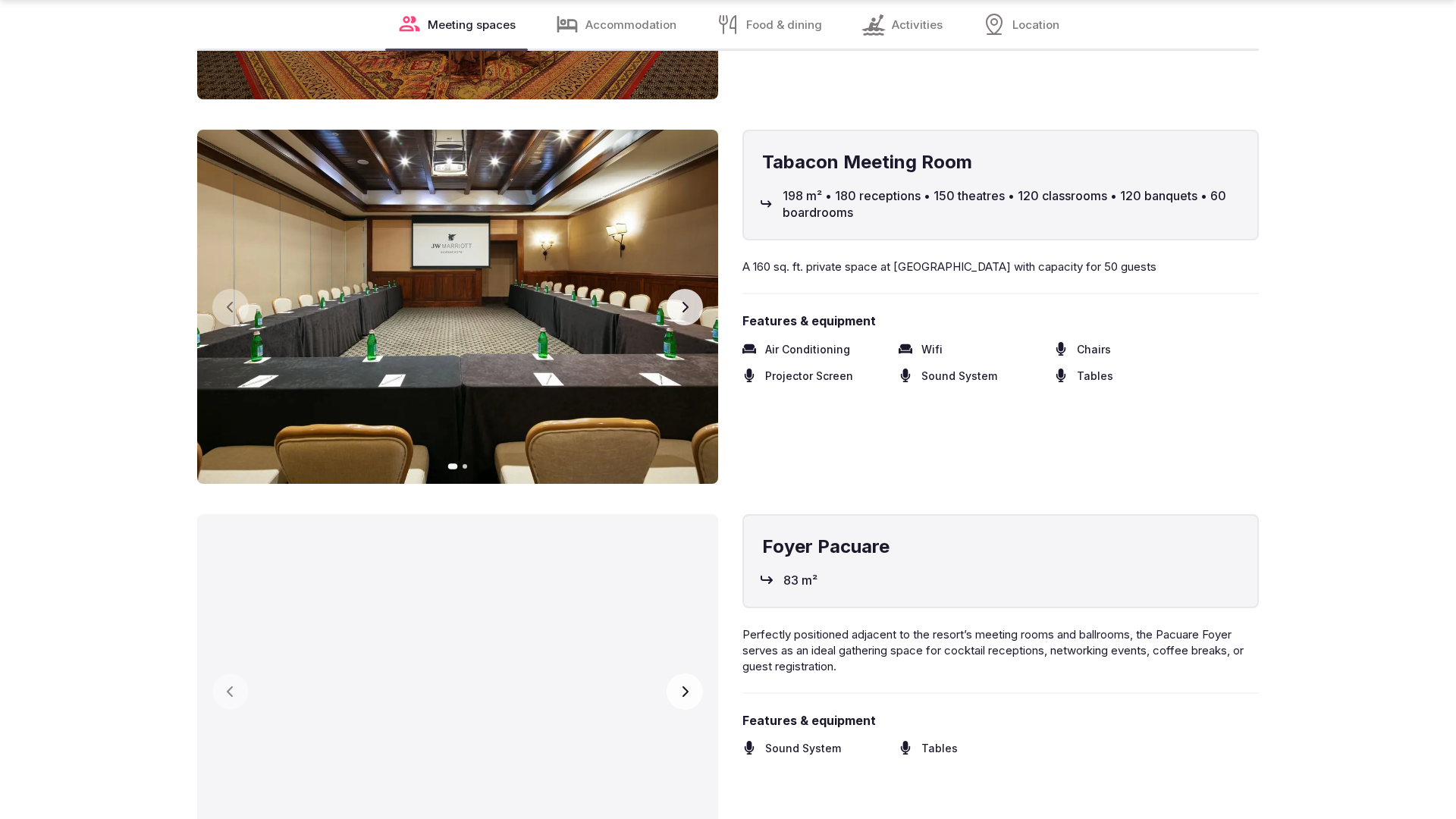
scroll to position [3054, 0]
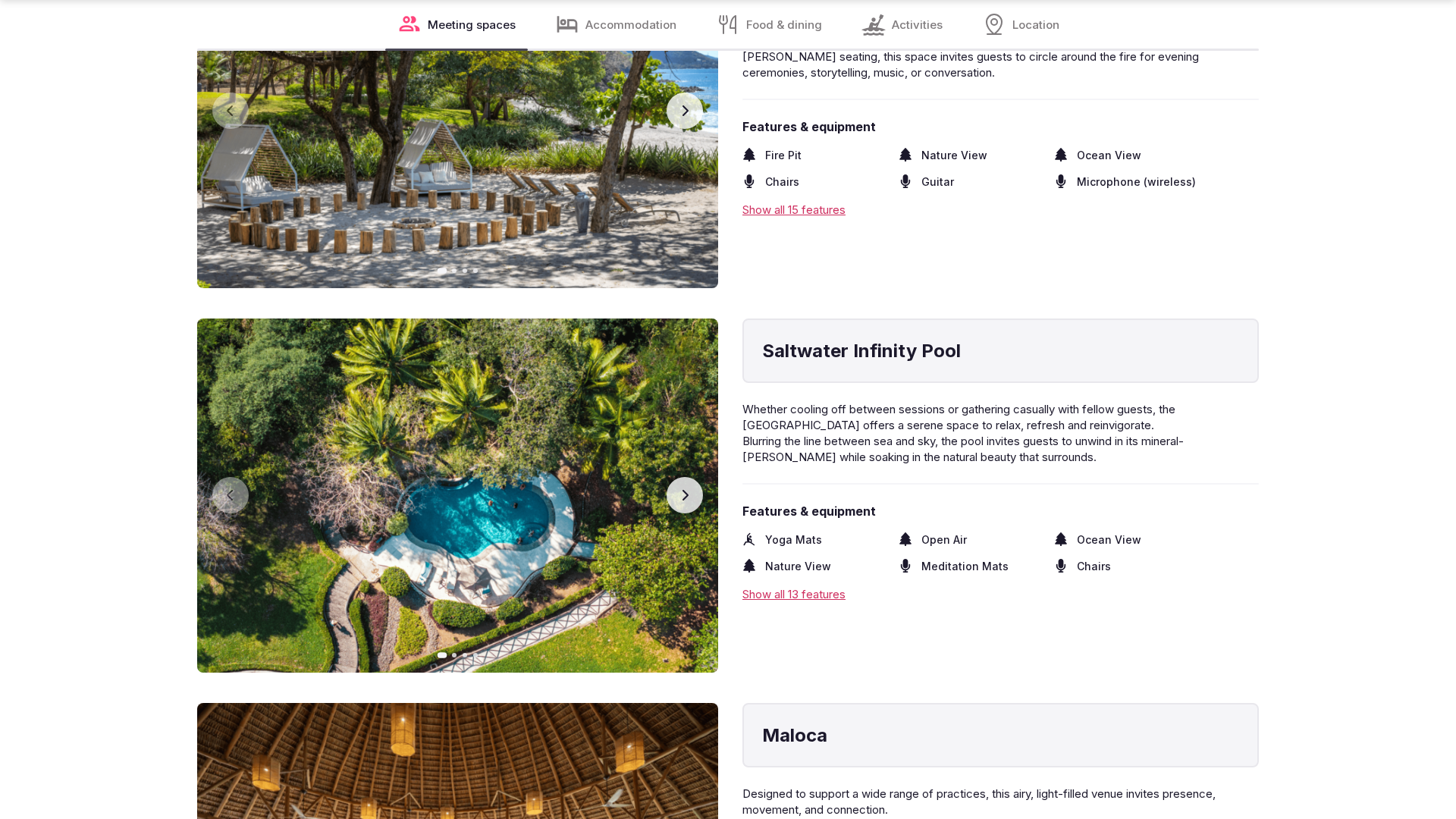
scroll to position [3054, 0]
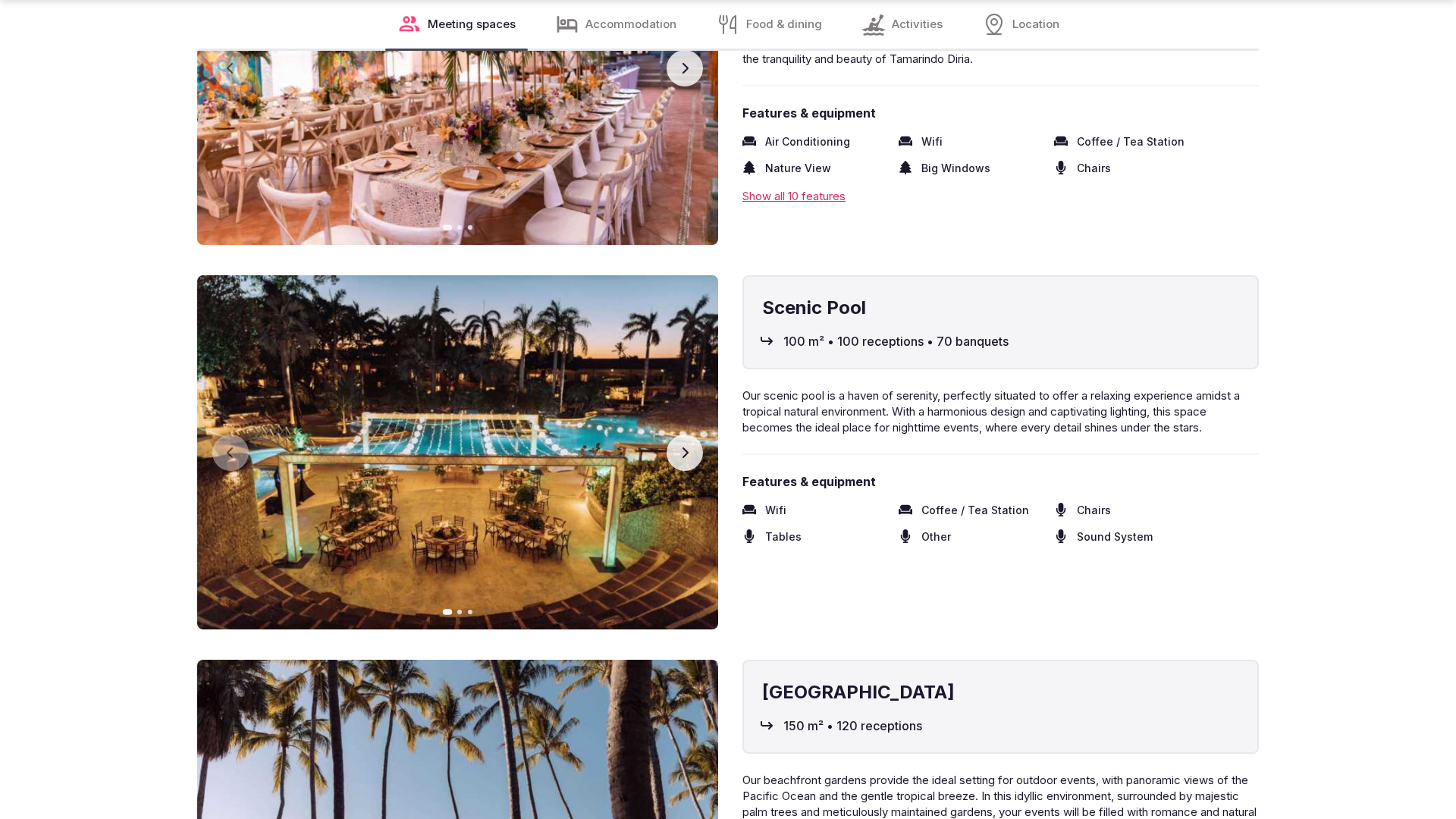
scroll to position [3054, 0]
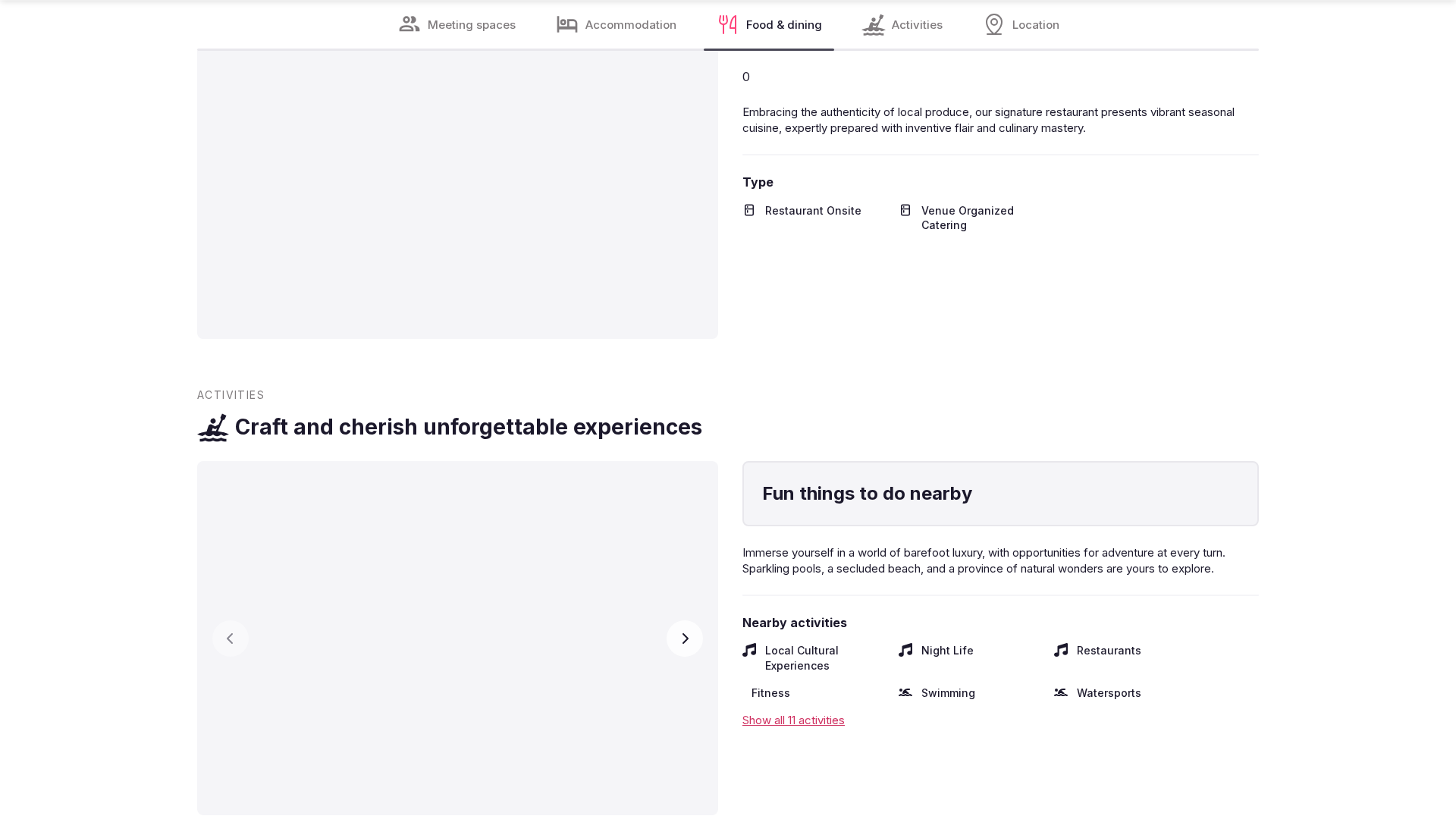
scroll to position [3003, 0]
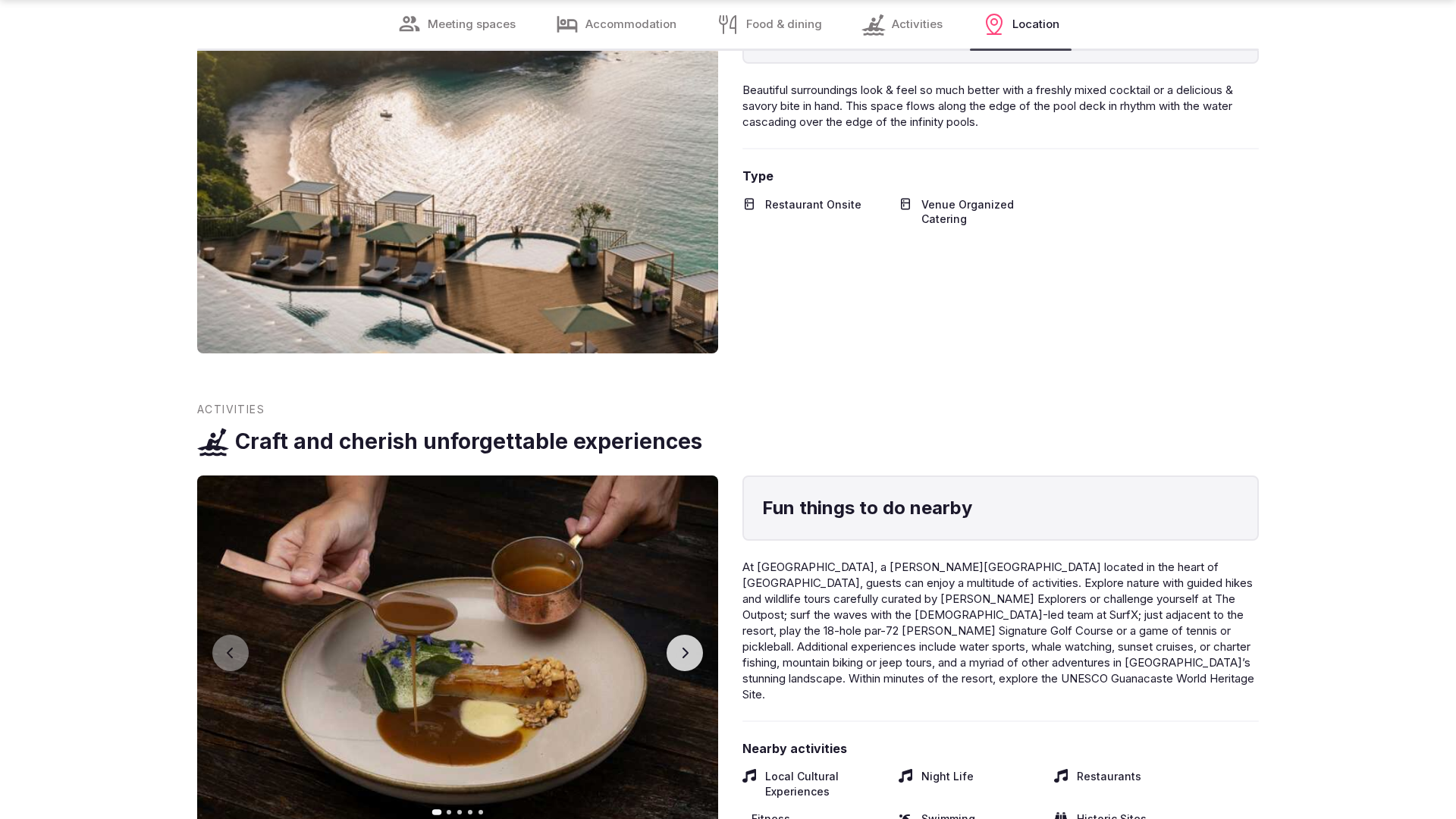
scroll to position [2997, 0]
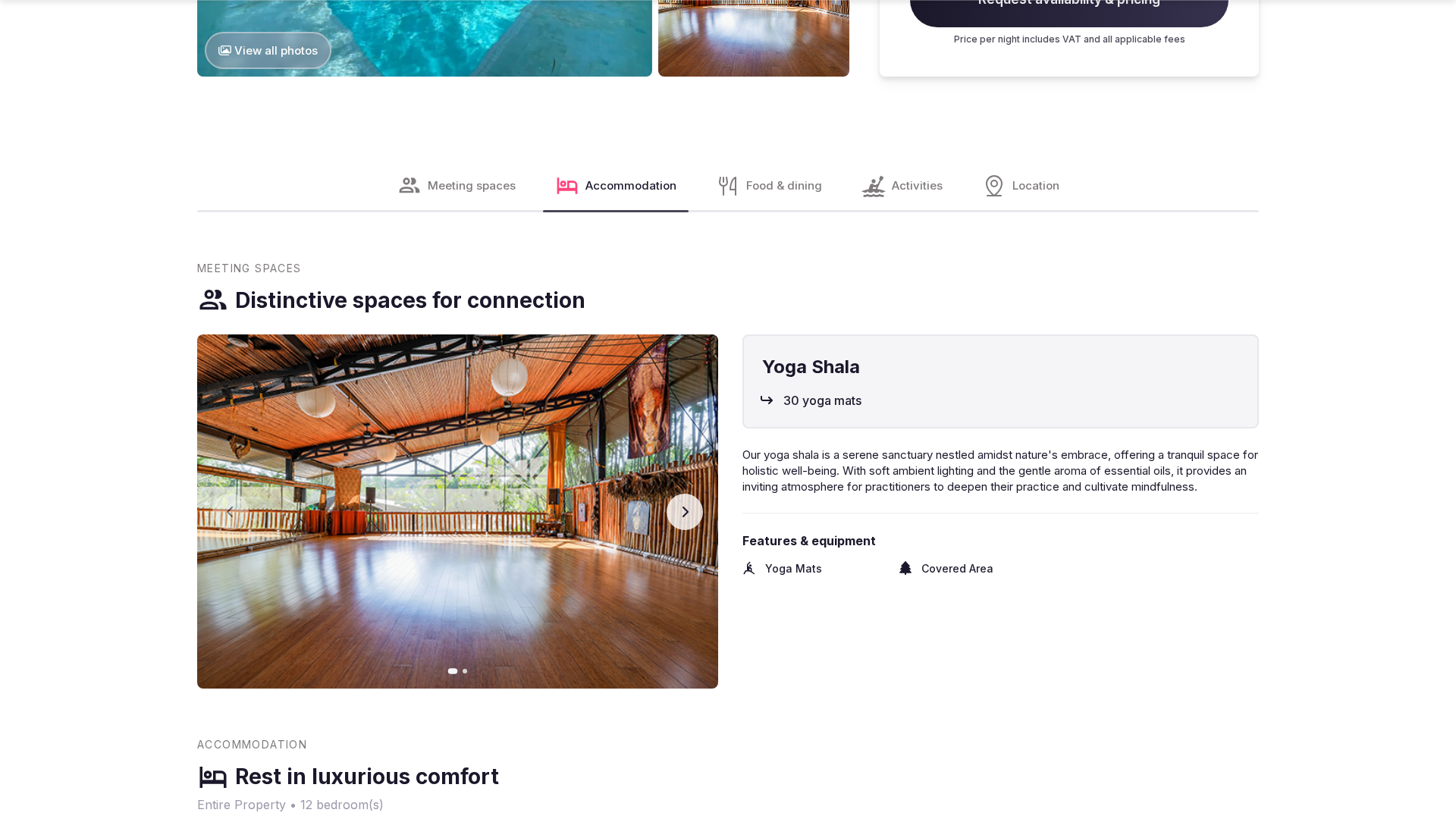
scroll to position [2271, 0]
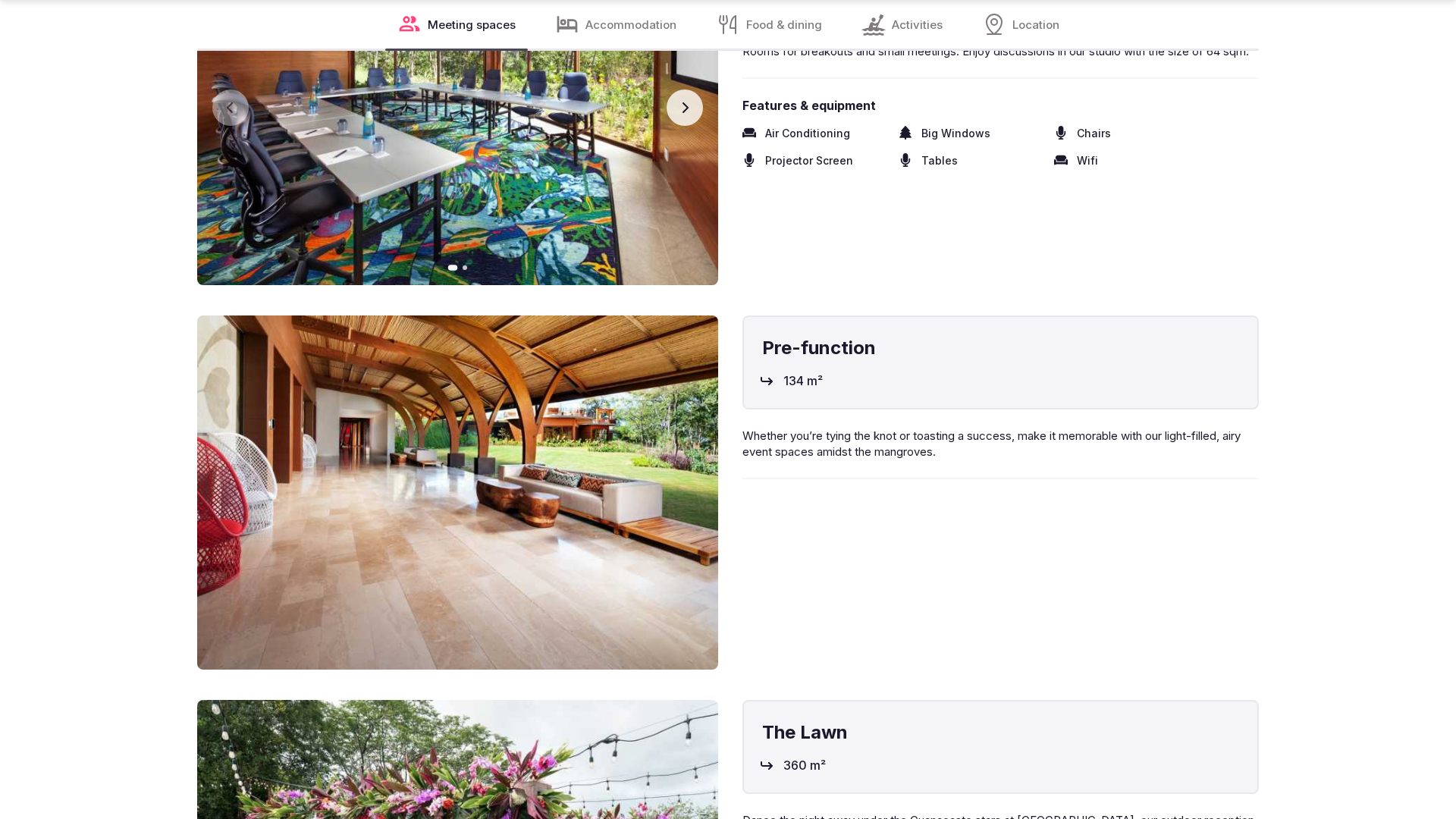
scroll to position [3054, 0]
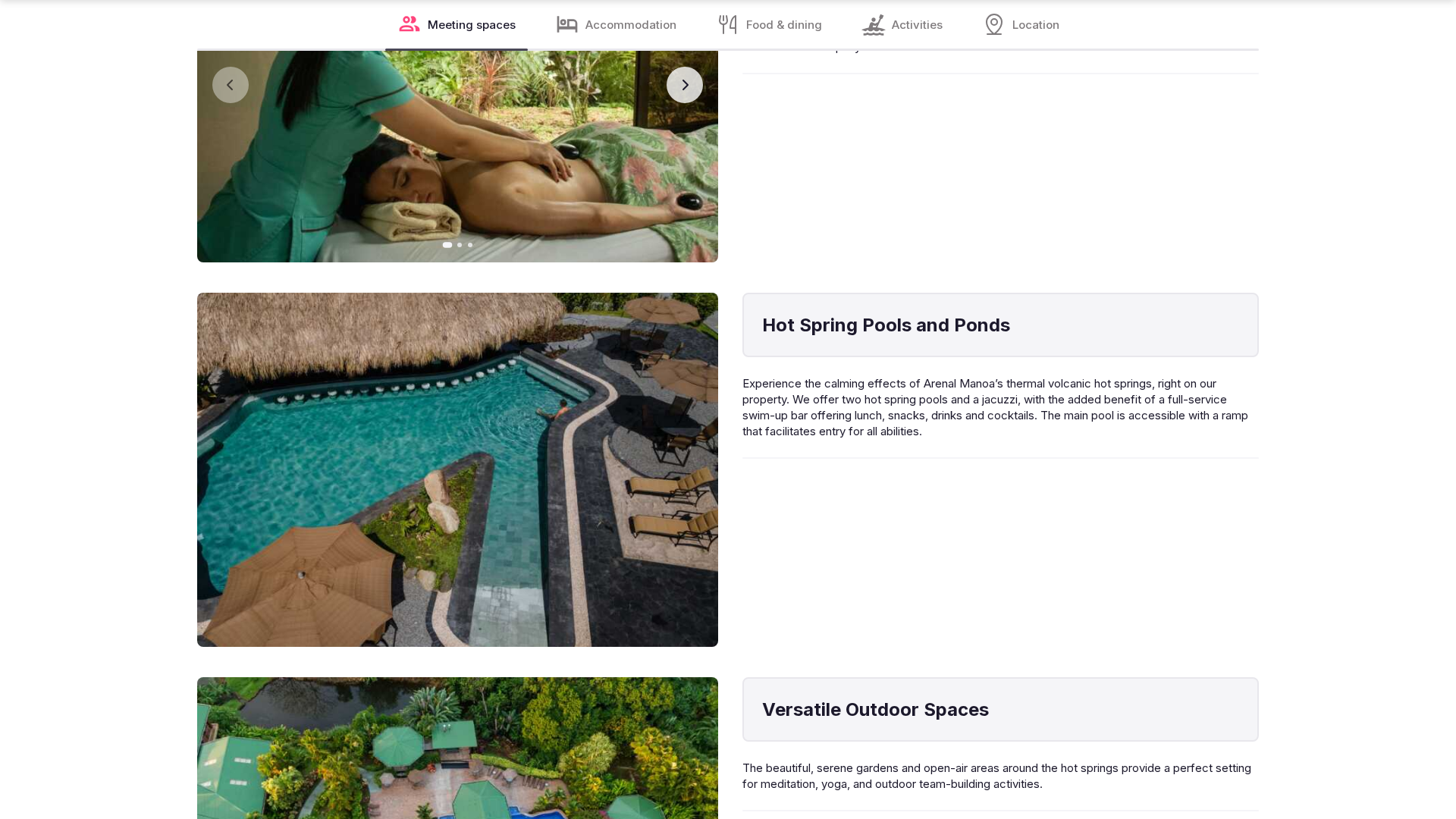
scroll to position [3054, 0]
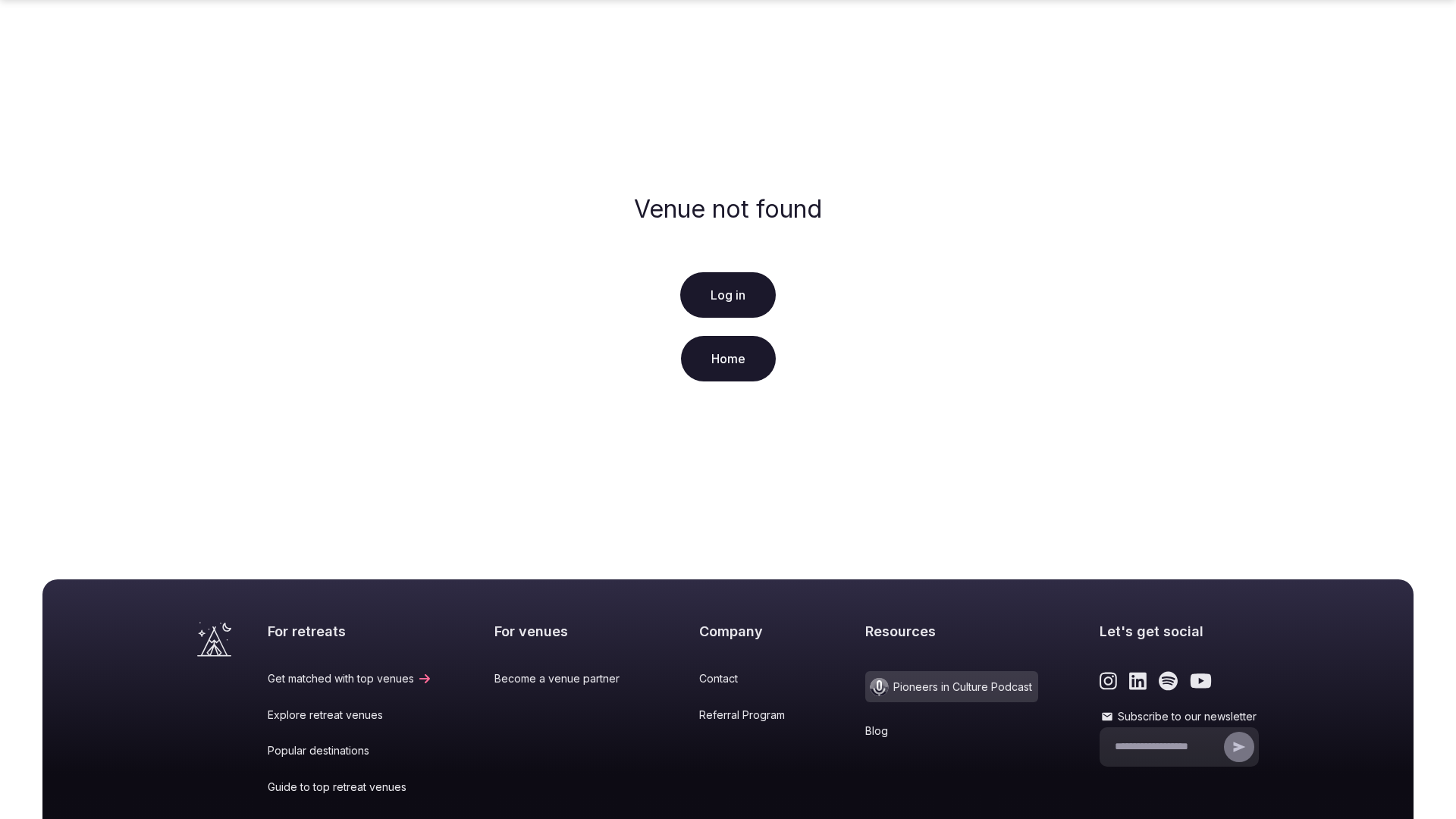
scroll to position [190, 0]
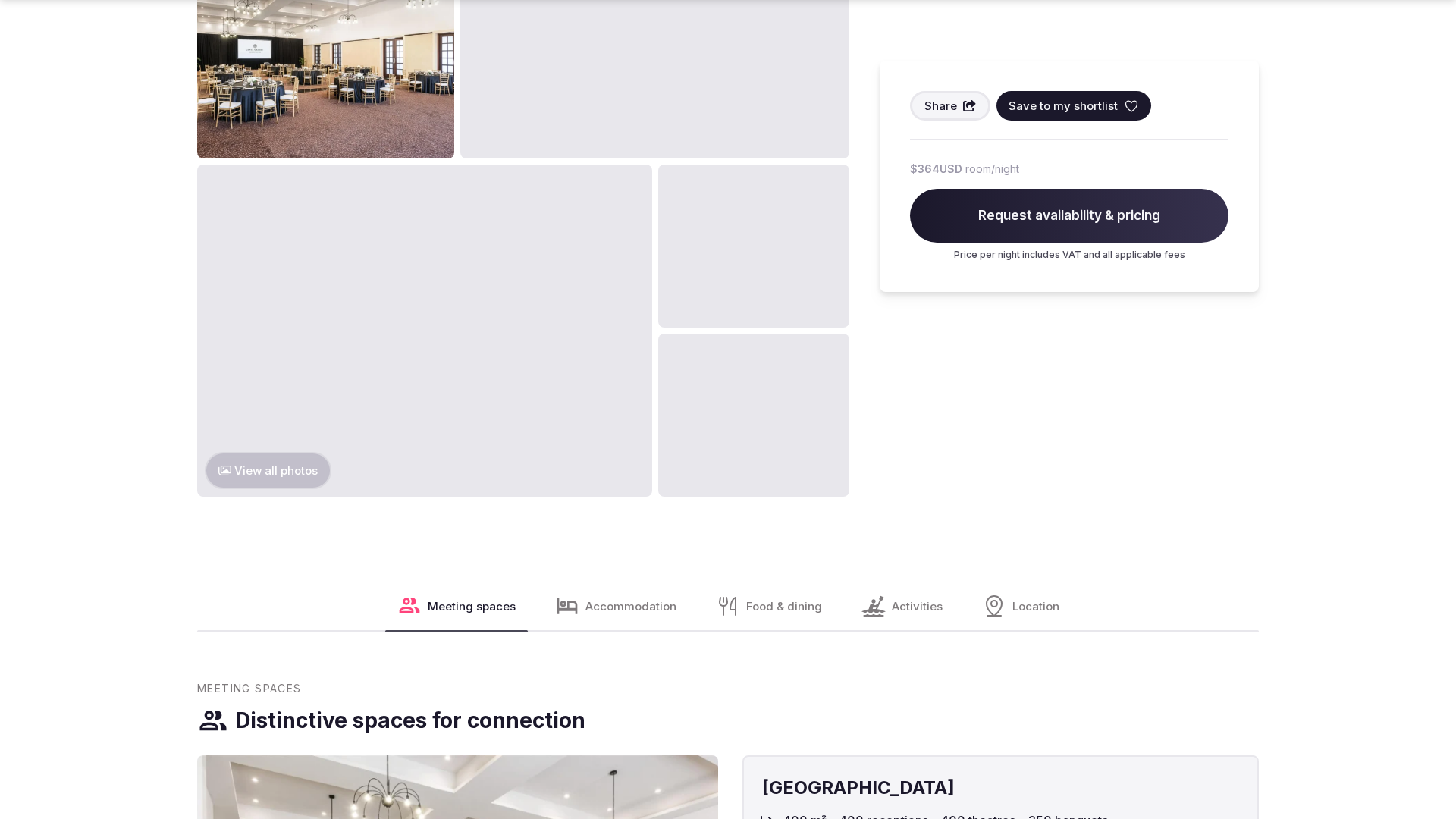
scroll to position [2316, 0]
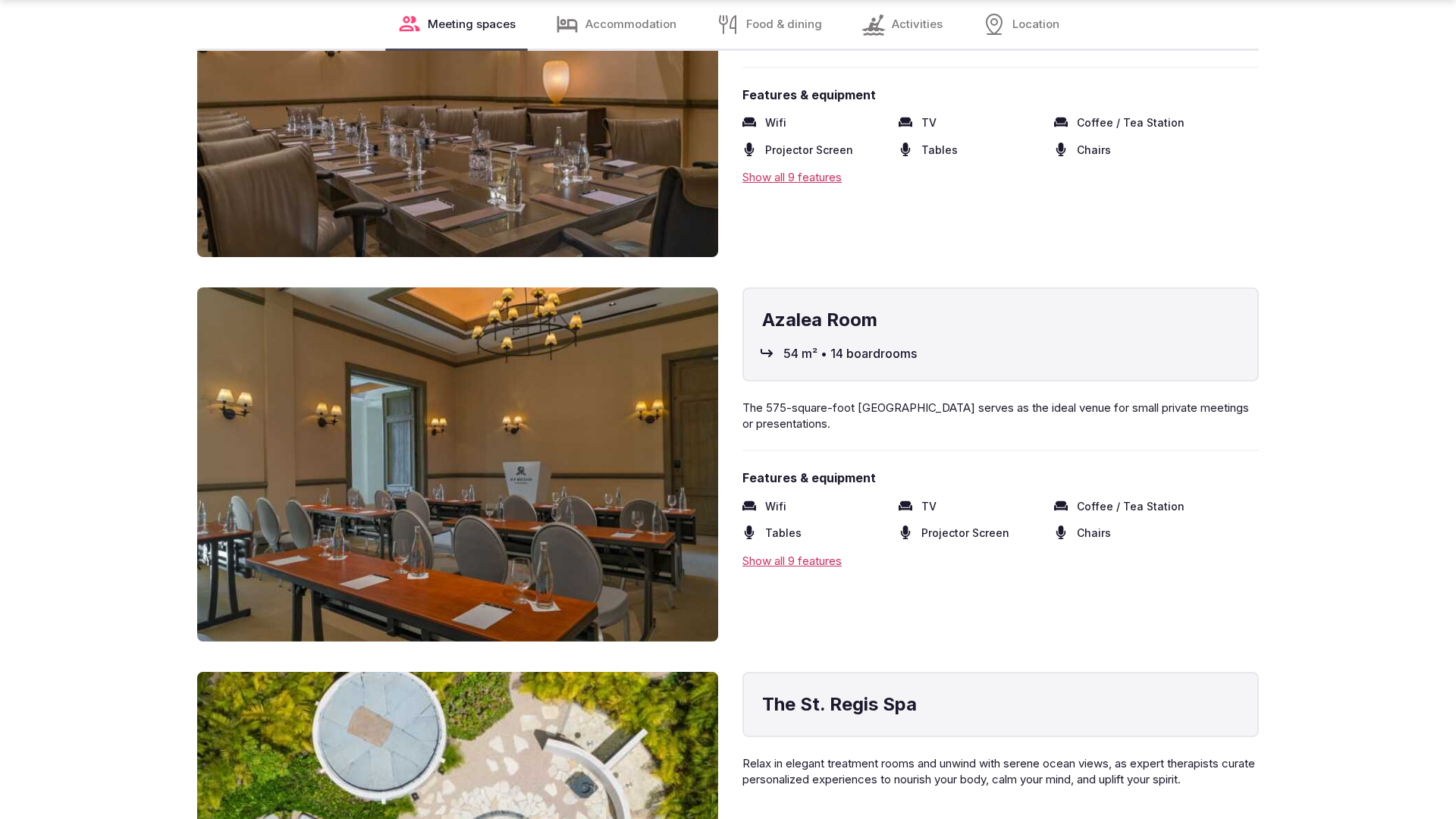
scroll to position [3054, 0]
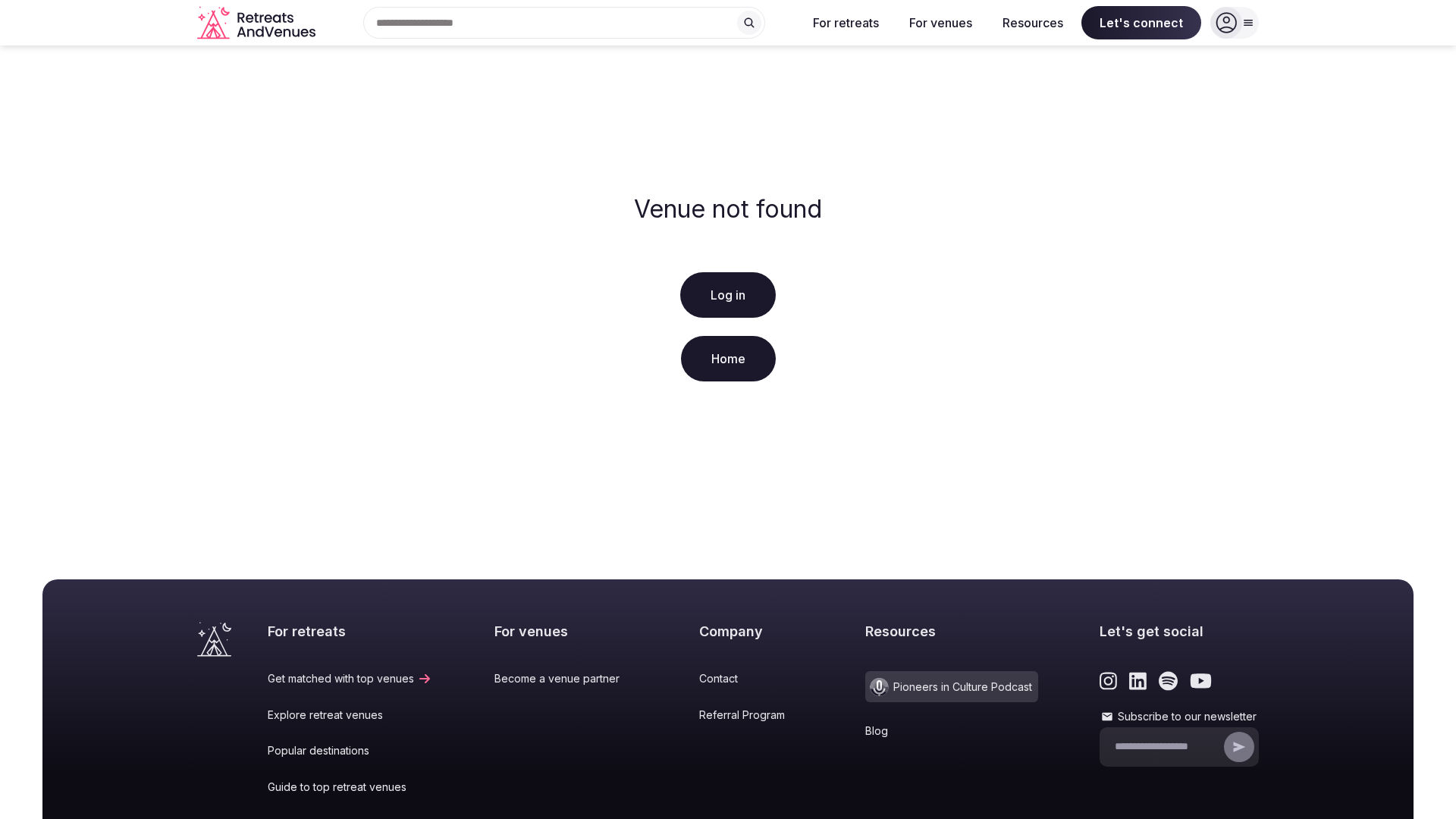
scroll to position [190, 0]
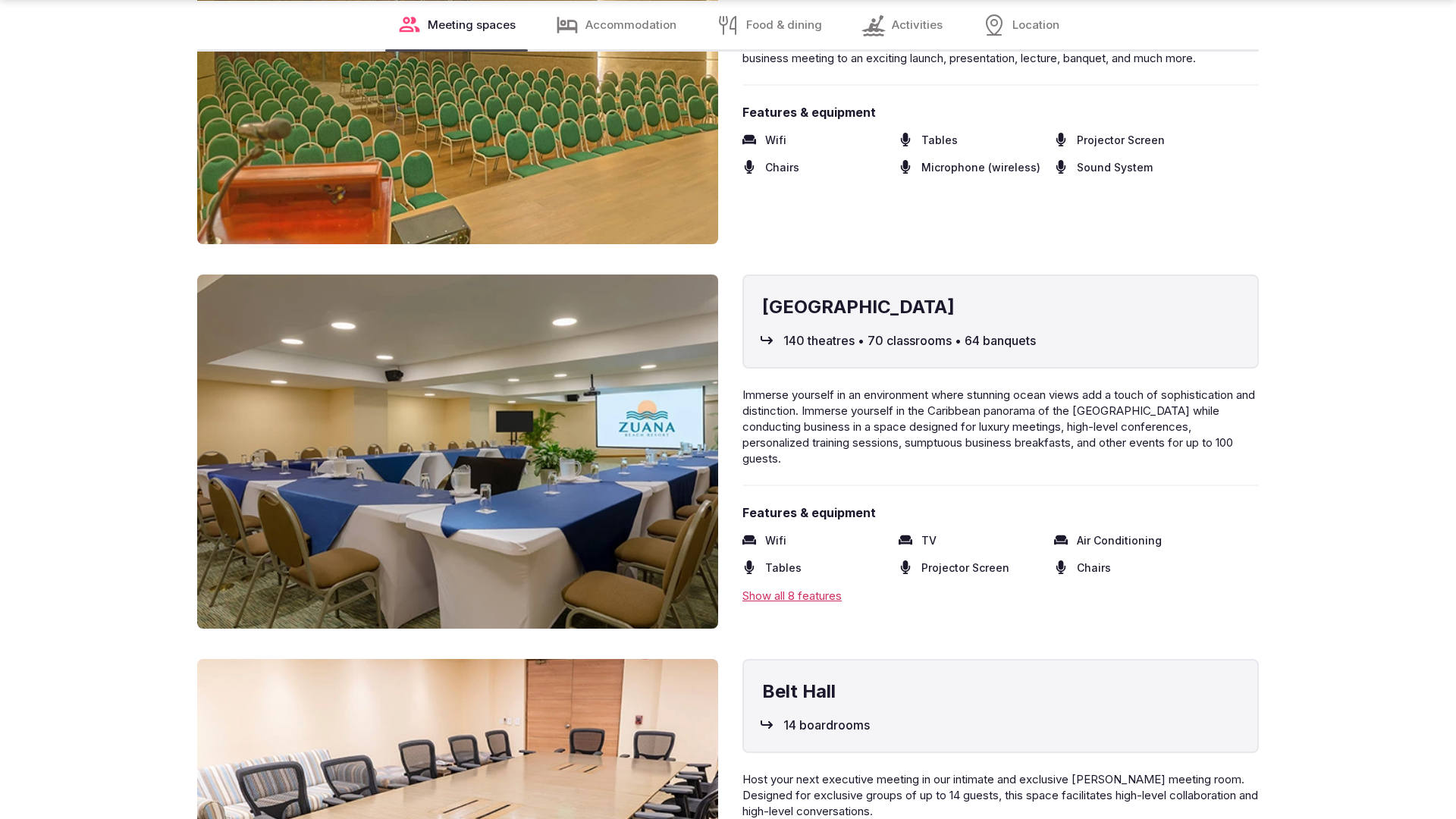
scroll to position [3050, 0]
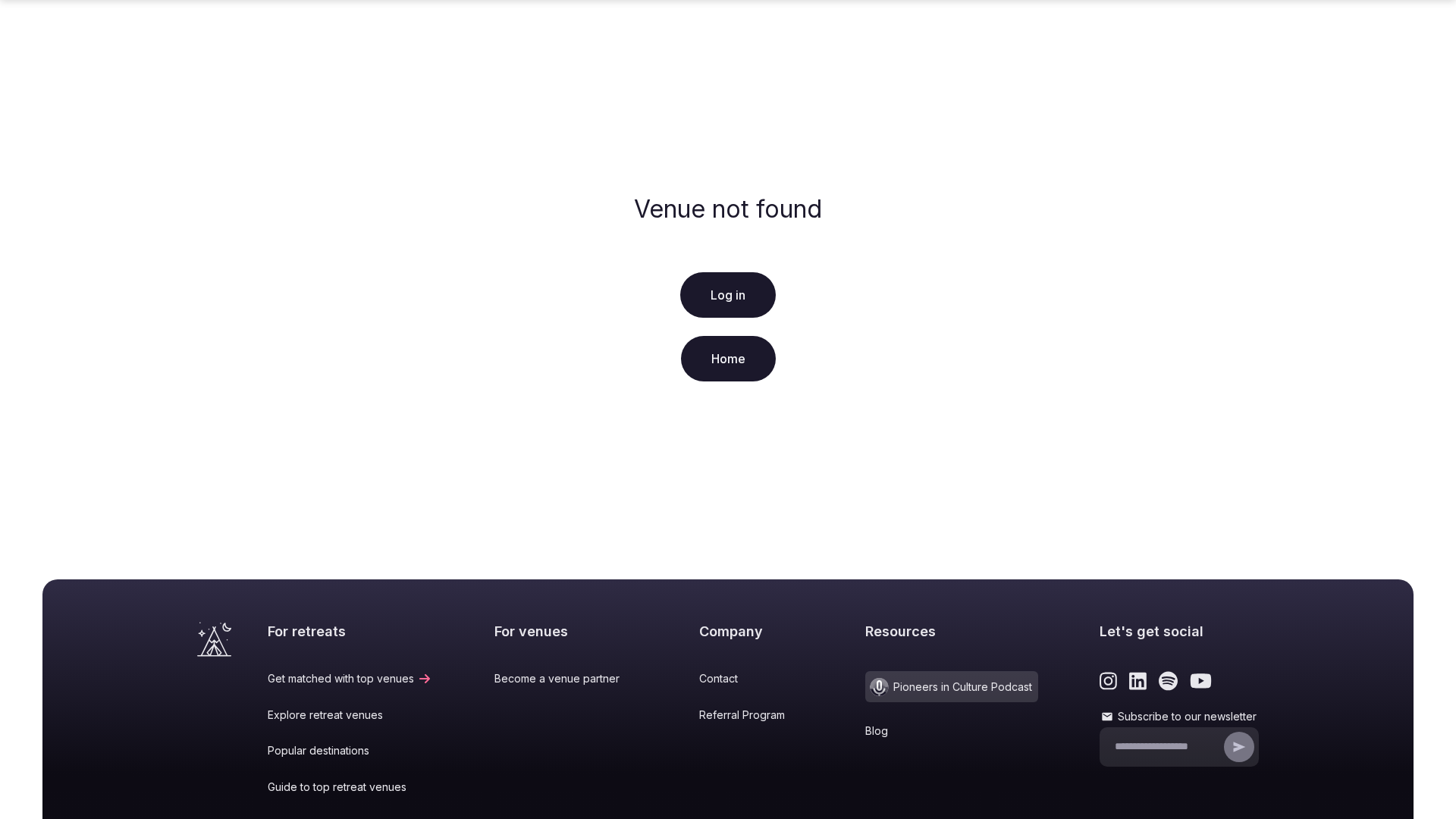
scroll to position [190, 0]
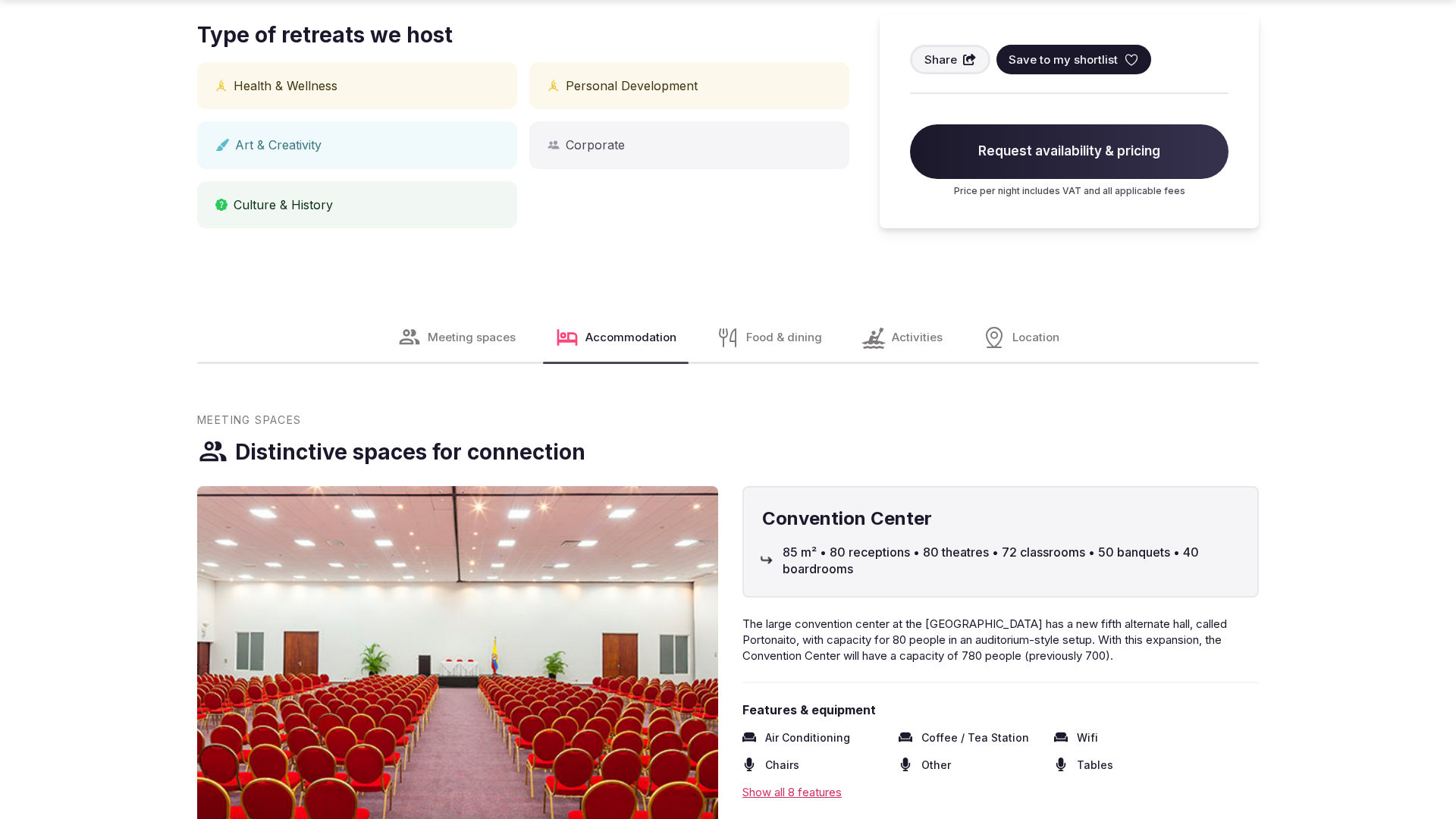
scroll to position [1529, 0]
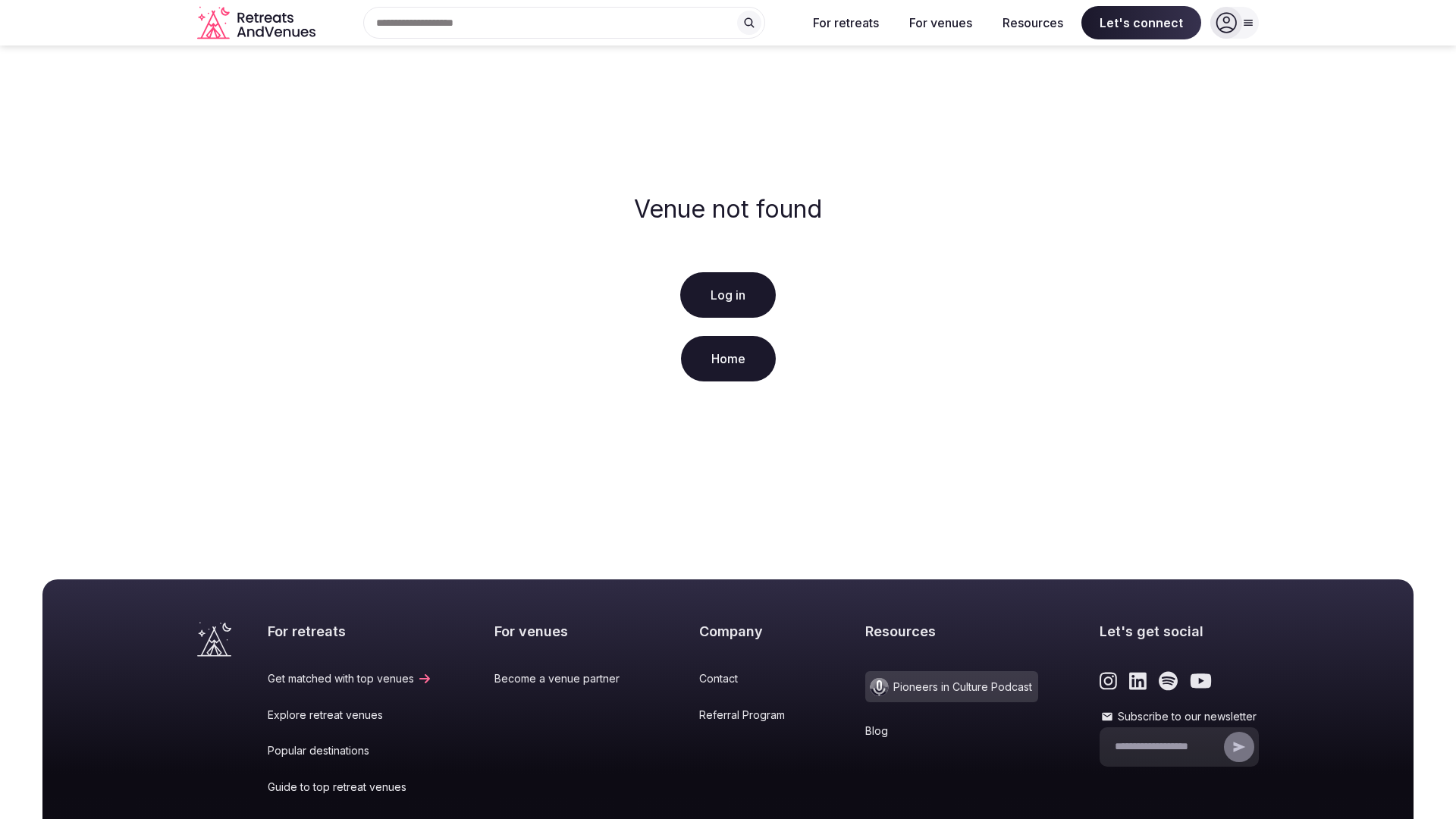
scroll to position [190, 0]
